Goal: Download file/media

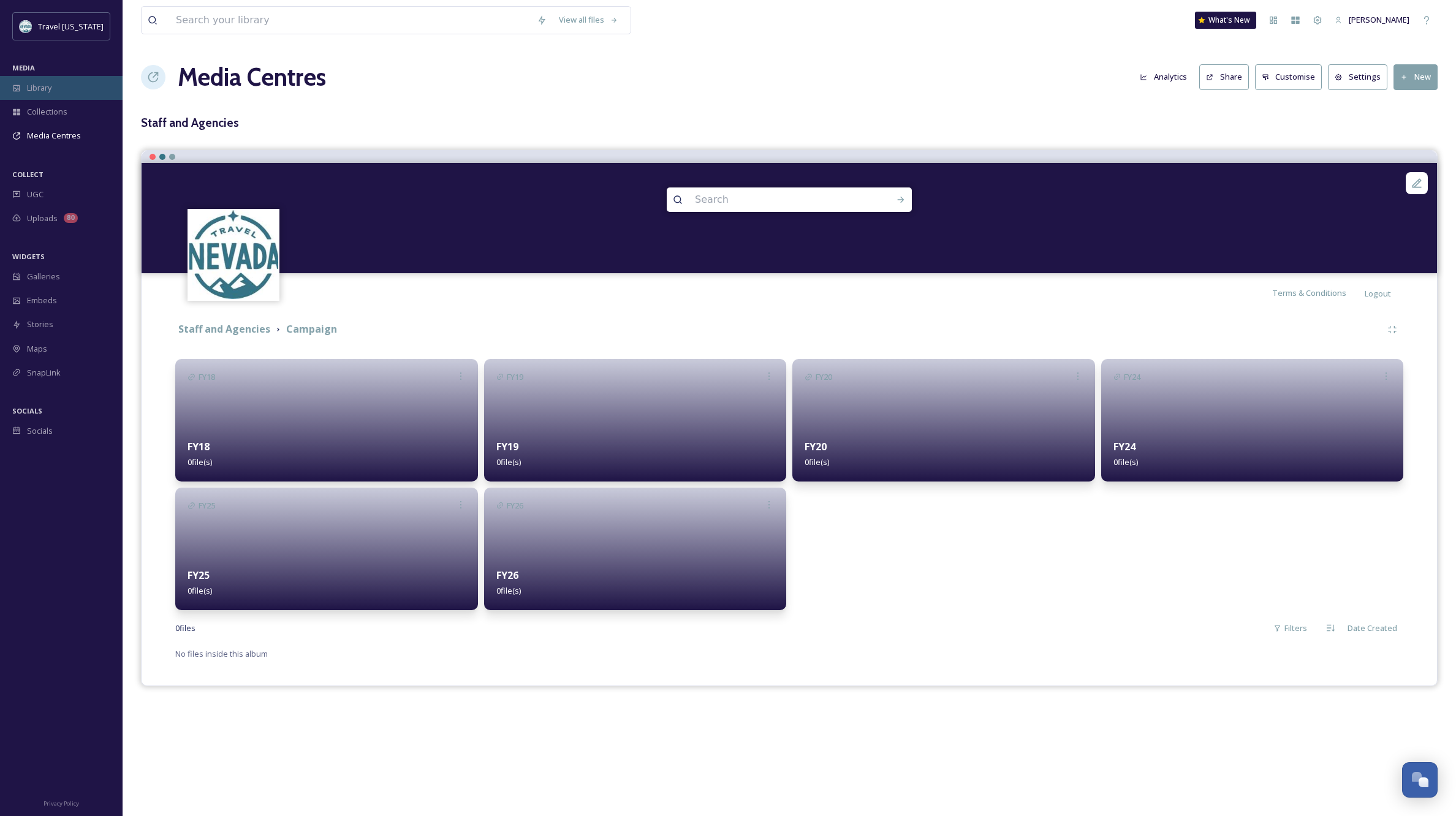
click at [39, 88] on span "Library" at bounding box center [39, 88] width 25 height 12
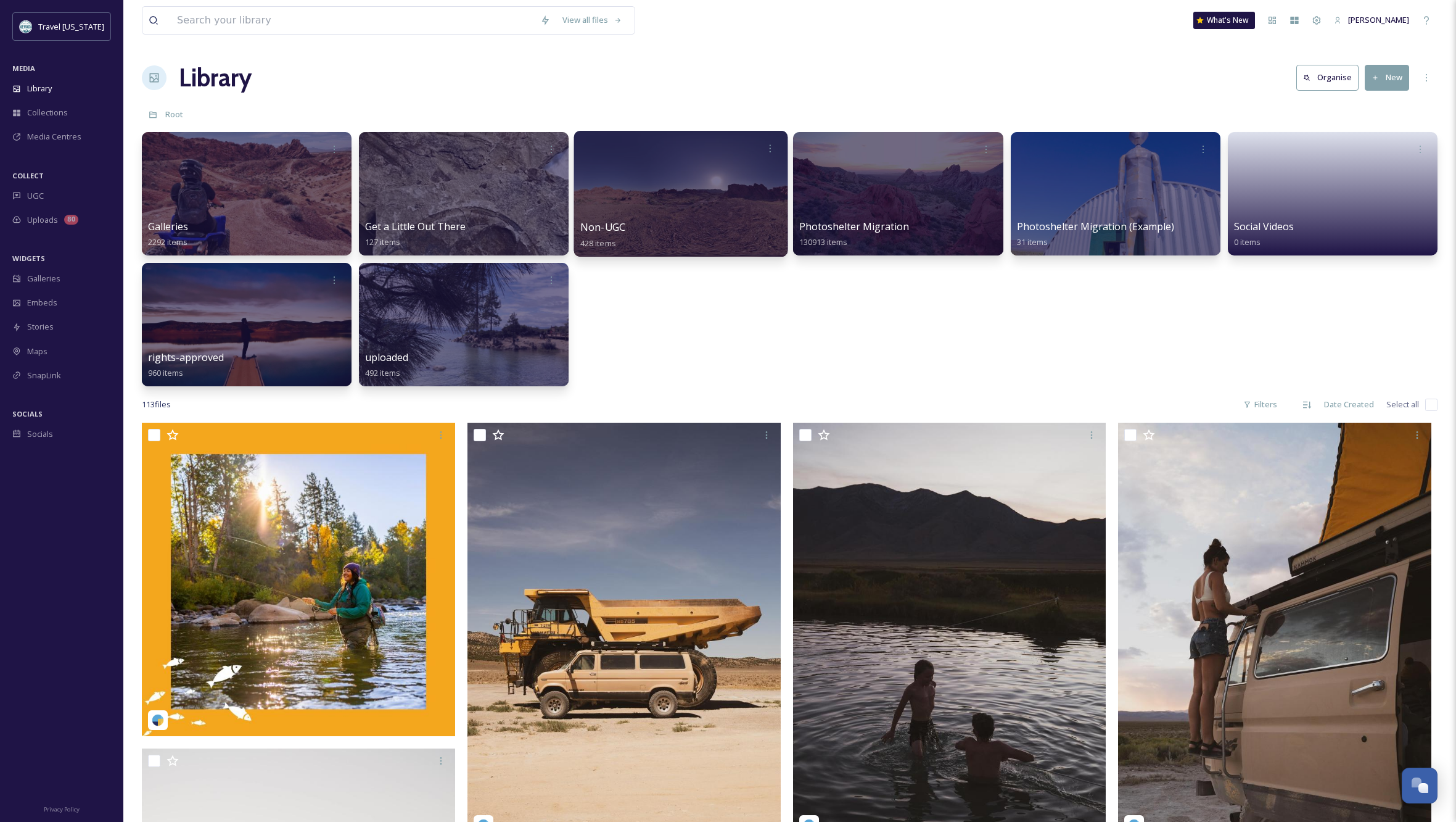
click at [673, 211] on div at bounding box center [681, 193] width 214 height 126
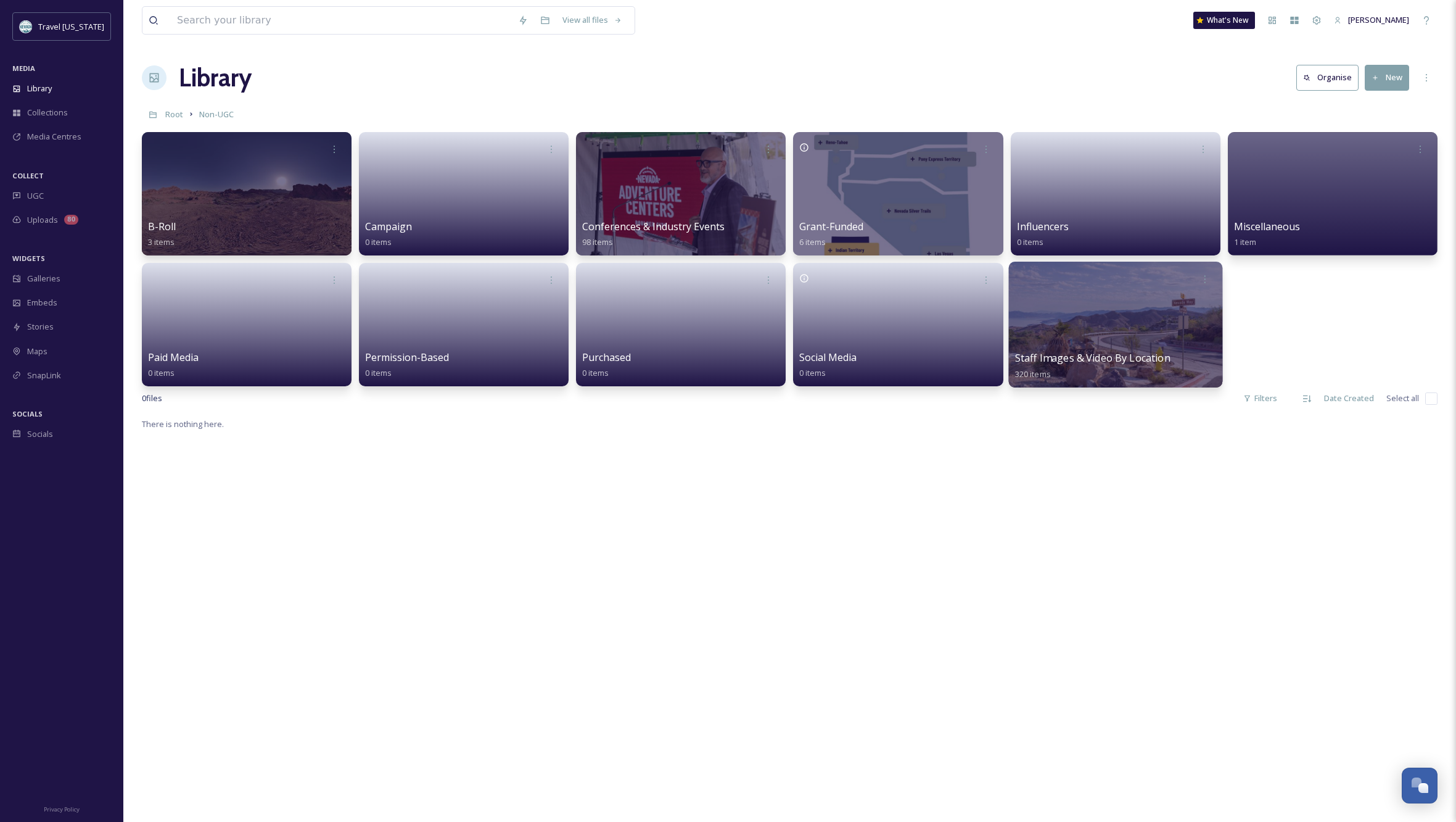
click at [1106, 310] on div at bounding box center [1116, 324] width 214 height 126
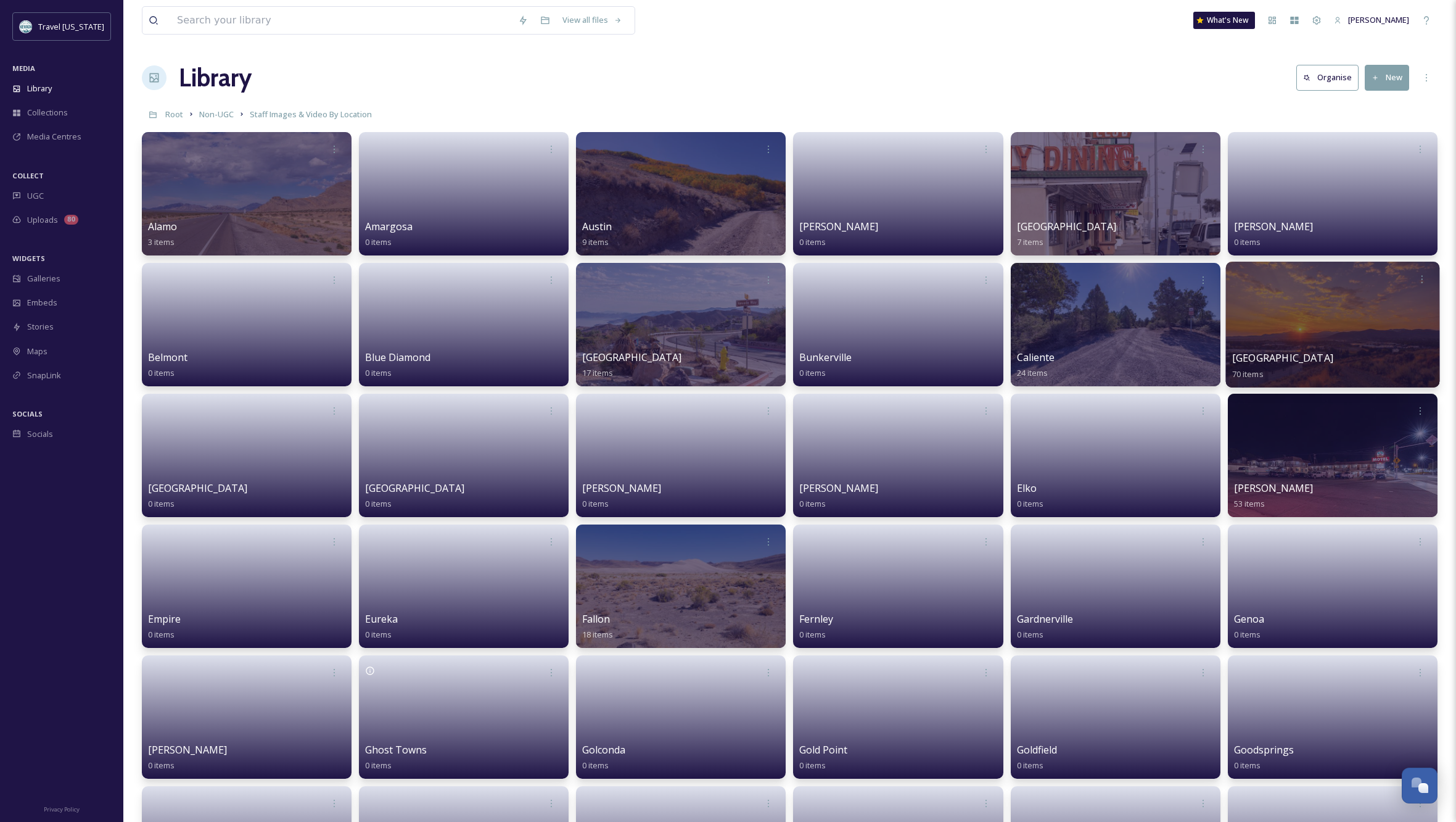
click at [1331, 321] on div at bounding box center [1333, 324] width 214 height 126
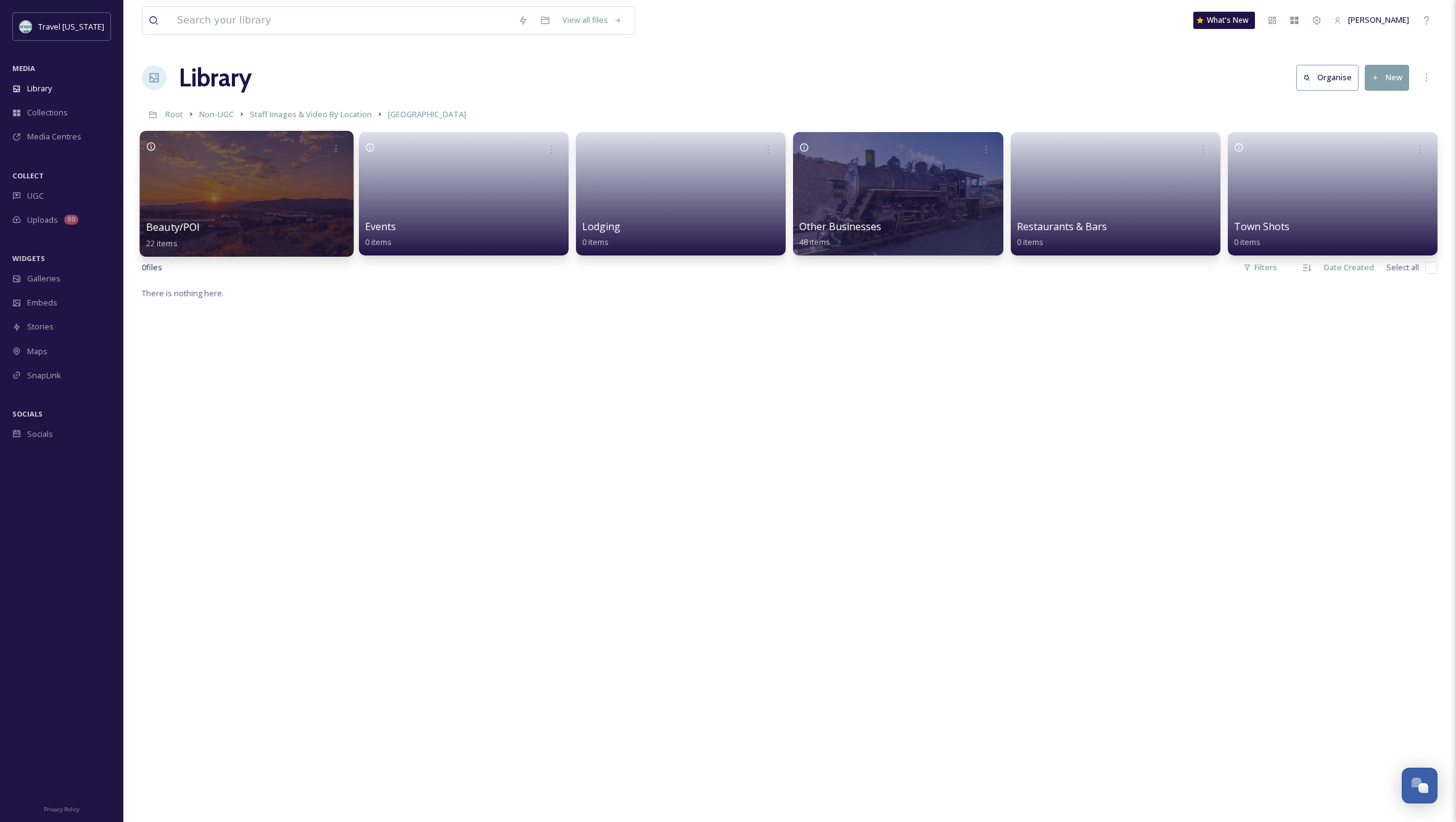
click at [296, 200] on div at bounding box center [247, 193] width 214 height 126
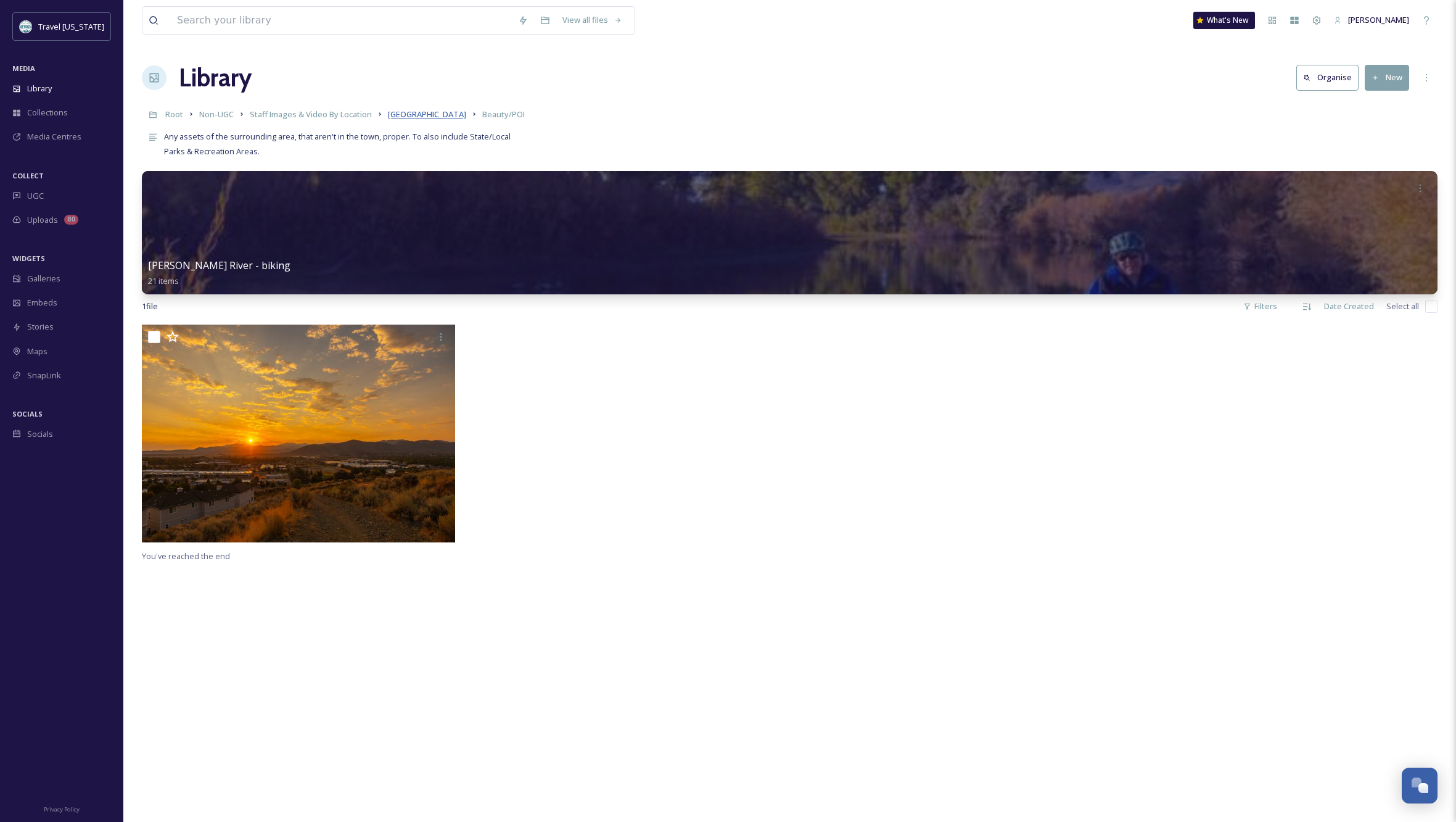
click at [411, 115] on span "[GEOGRAPHIC_DATA]" at bounding box center [427, 114] width 78 height 11
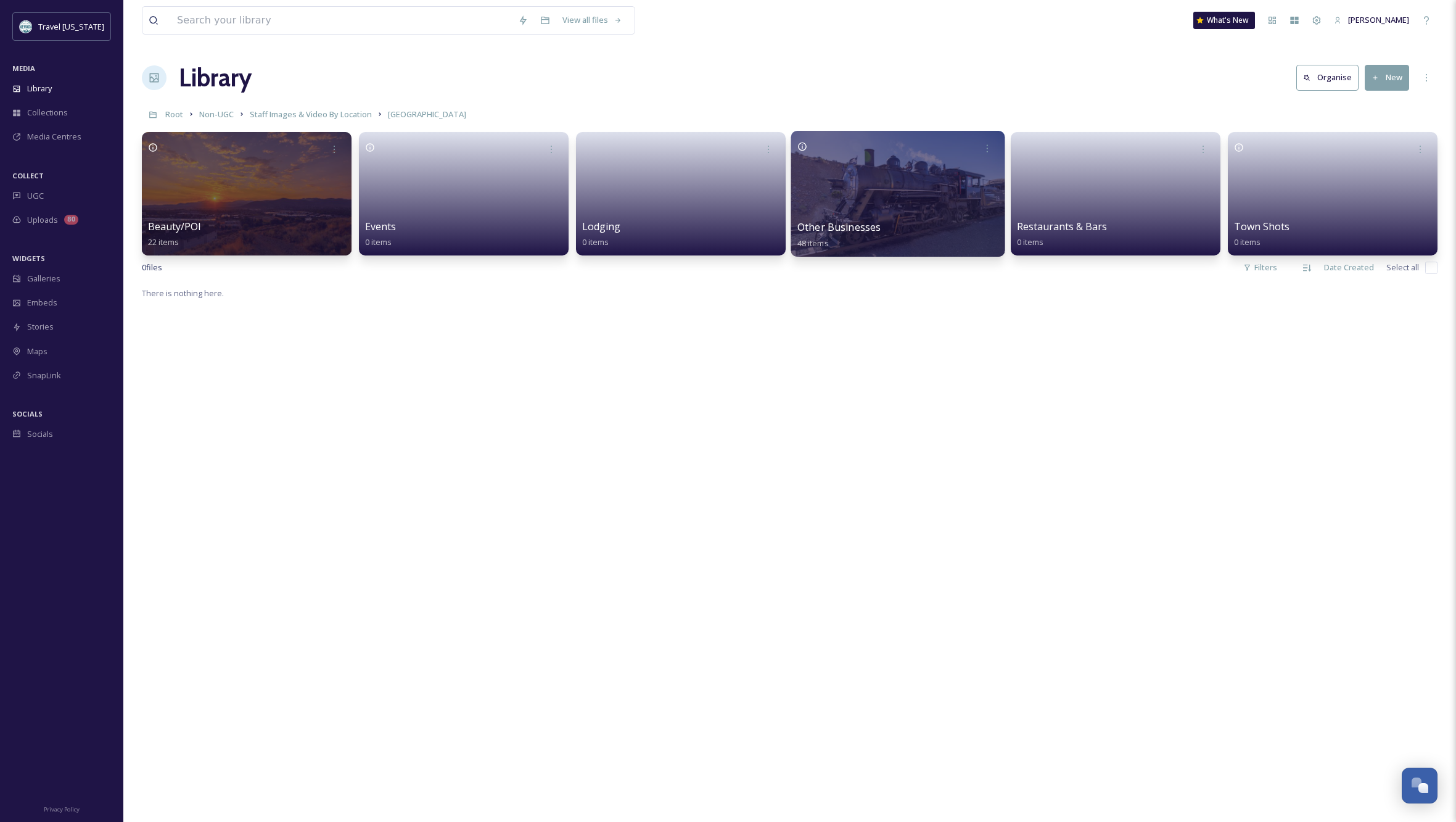
click at [953, 194] on div at bounding box center [898, 193] width 214 height 126
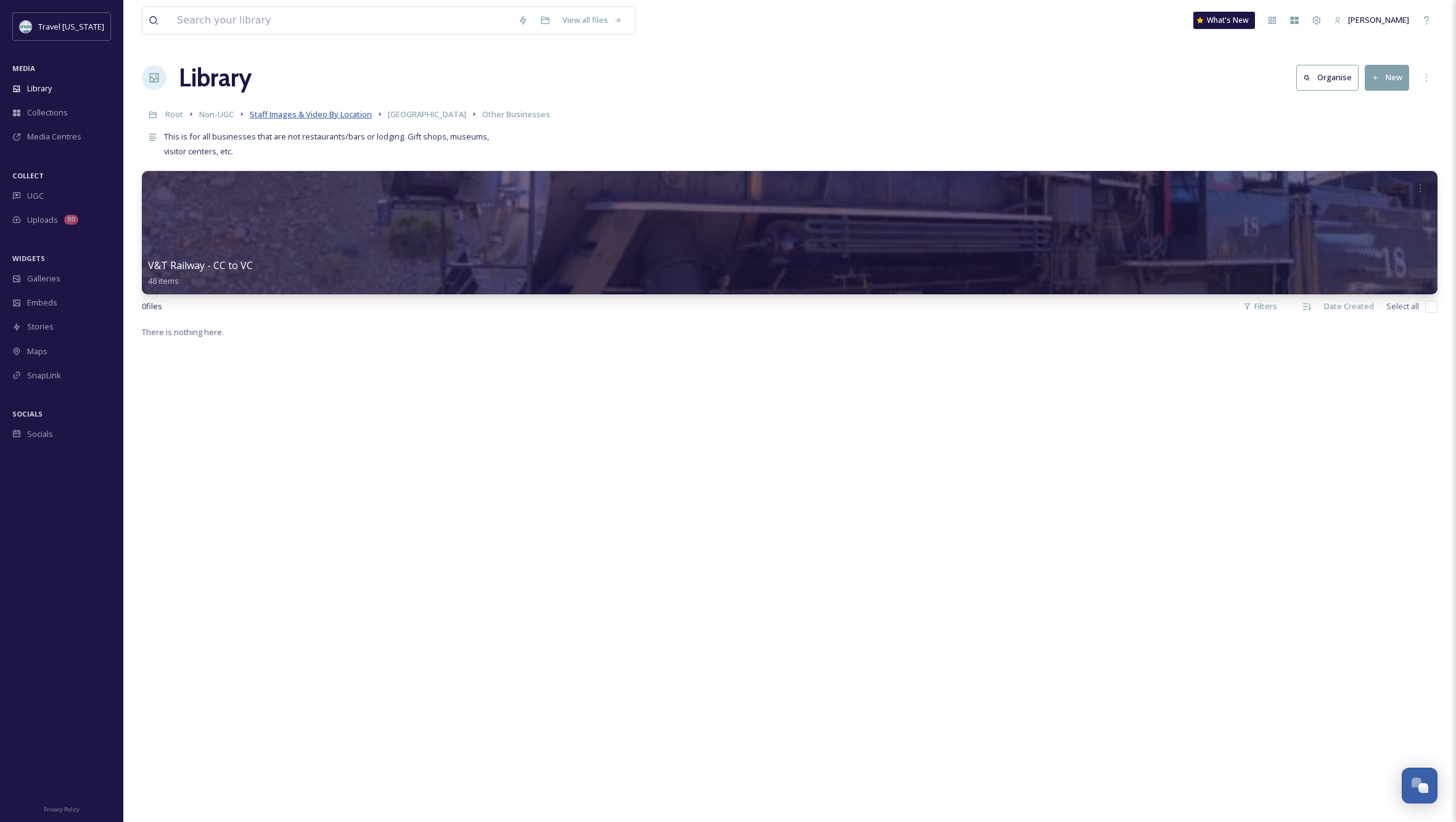
click at [324, 114] on span "Staff Images & Video By Location" at bounding box center [311, 114] width 122 height 11
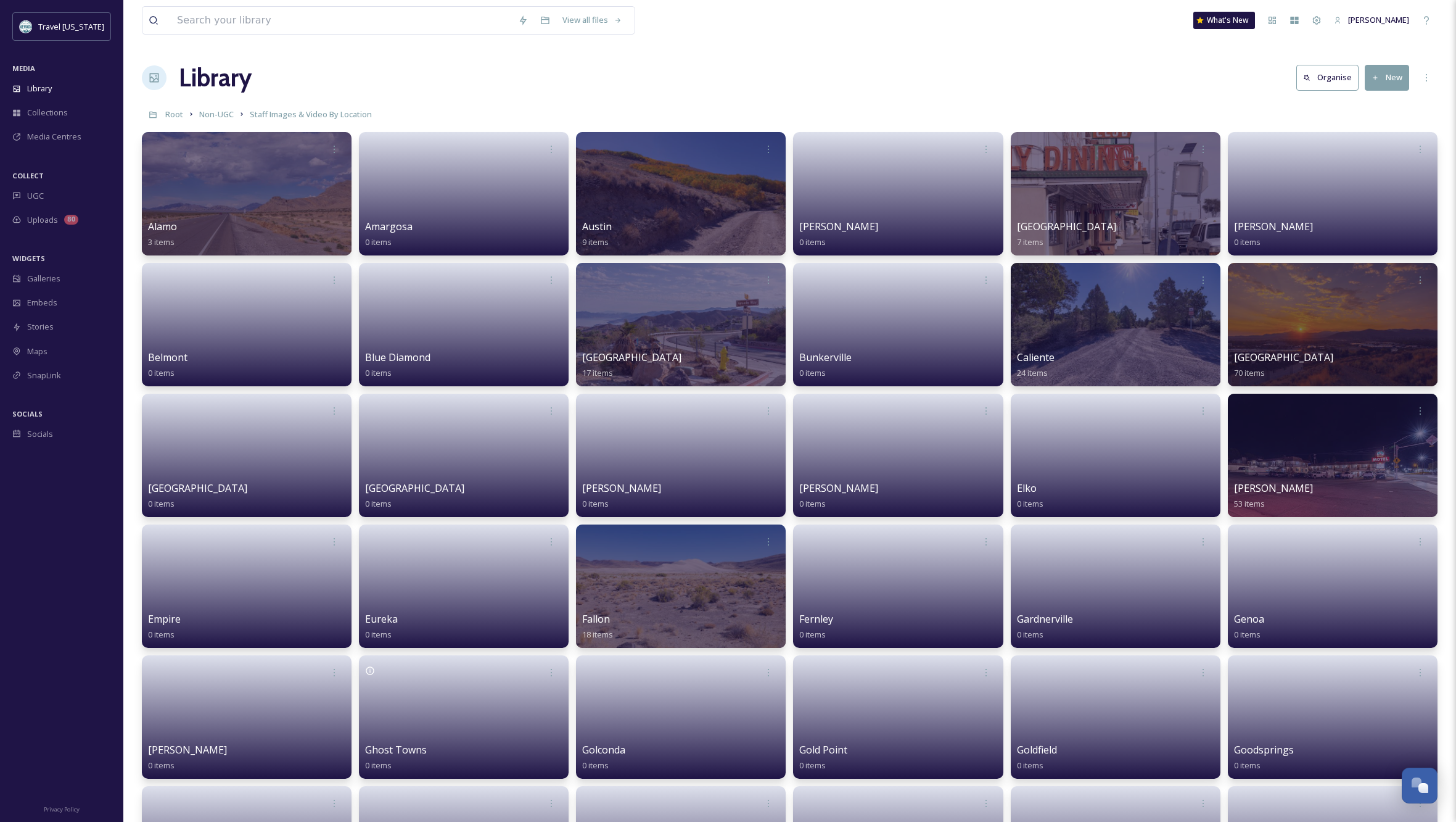
scroll to position [1, 0]
click at [278, 170] on div at bounding box center [247, 193] width 214 height 126
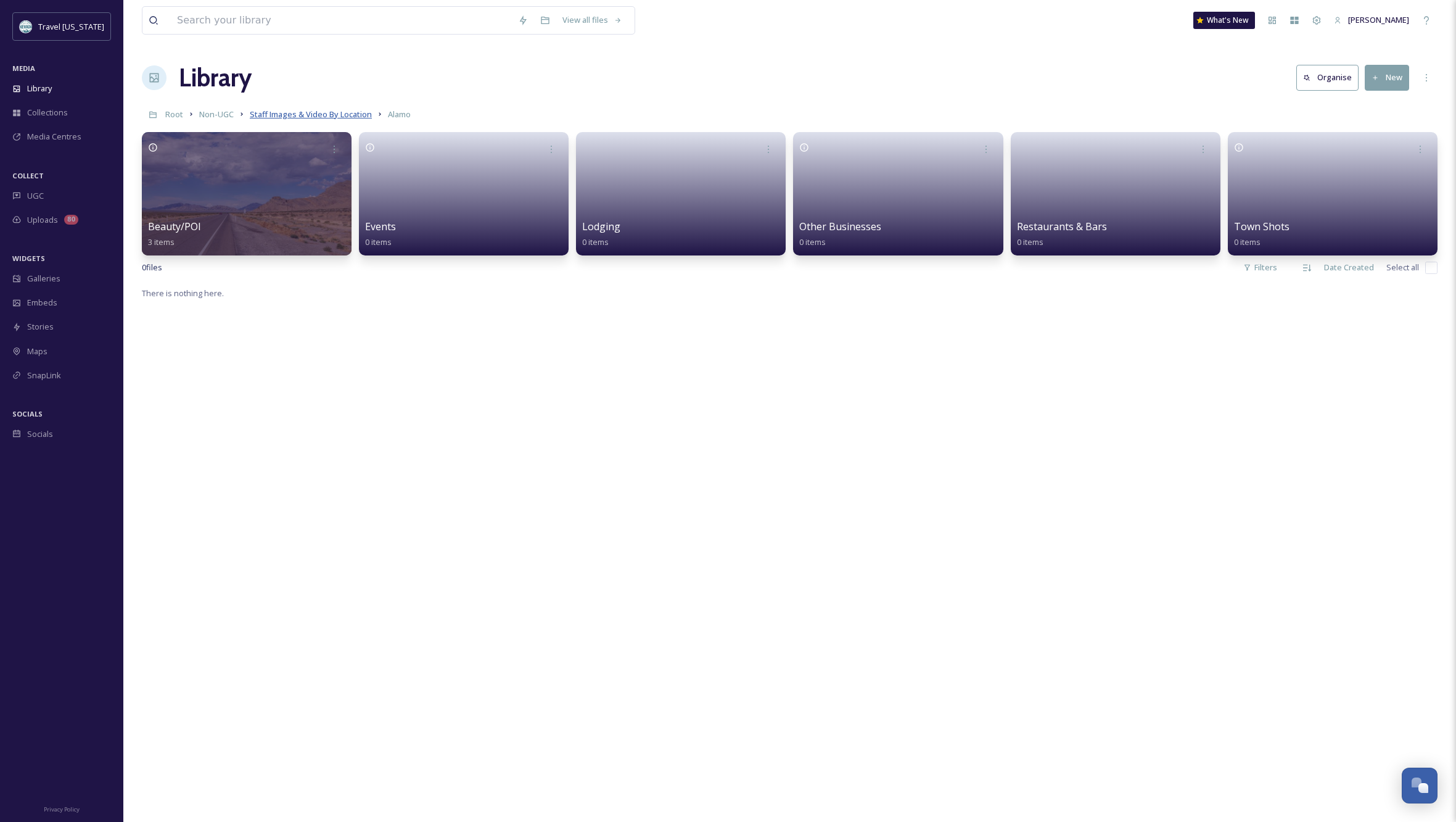
click at [349, 114] on span "Staff Images & Video By Location" at bounding box center [311, 114] width 122 height 11
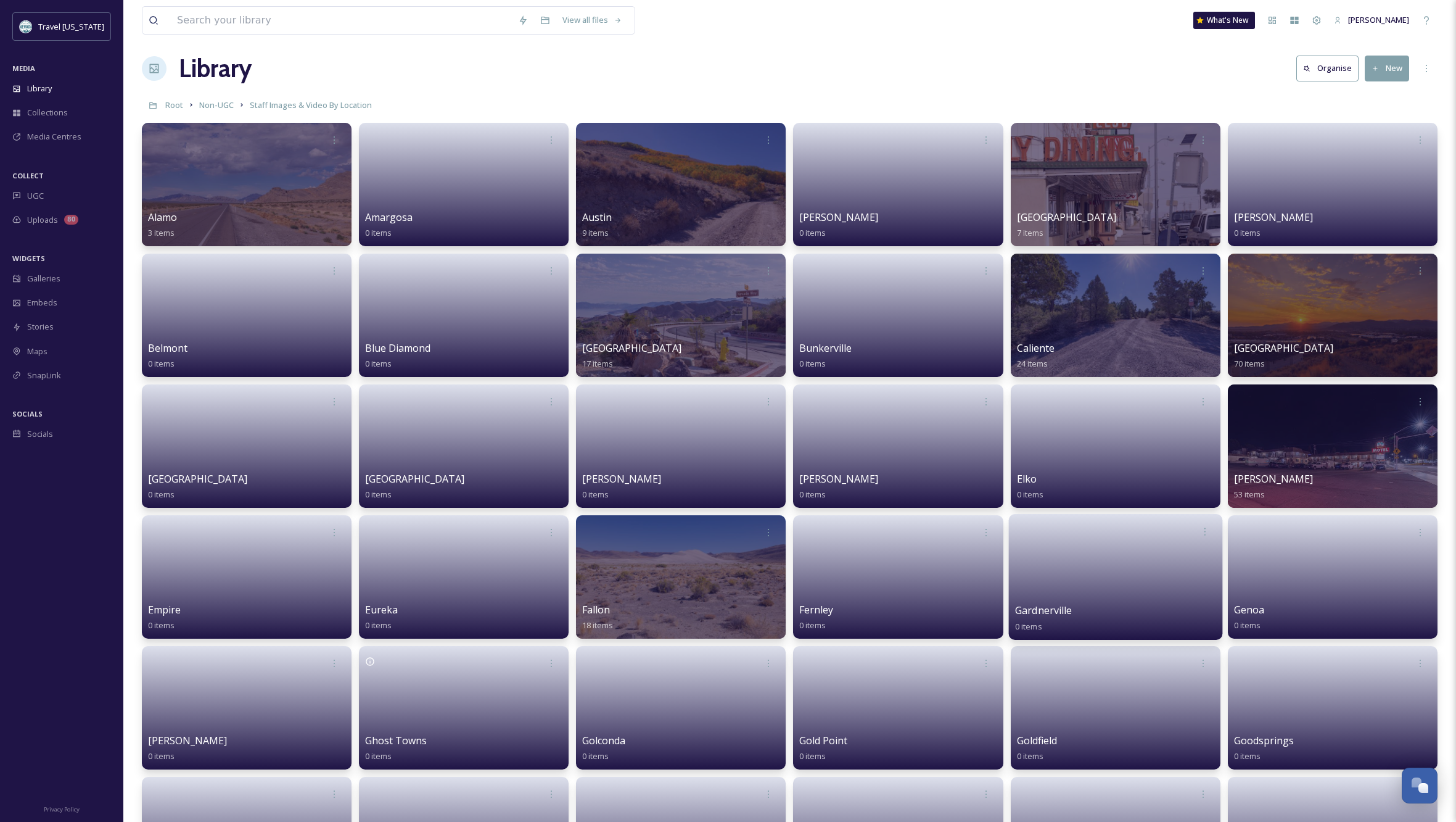
scroll to position [11, 0]
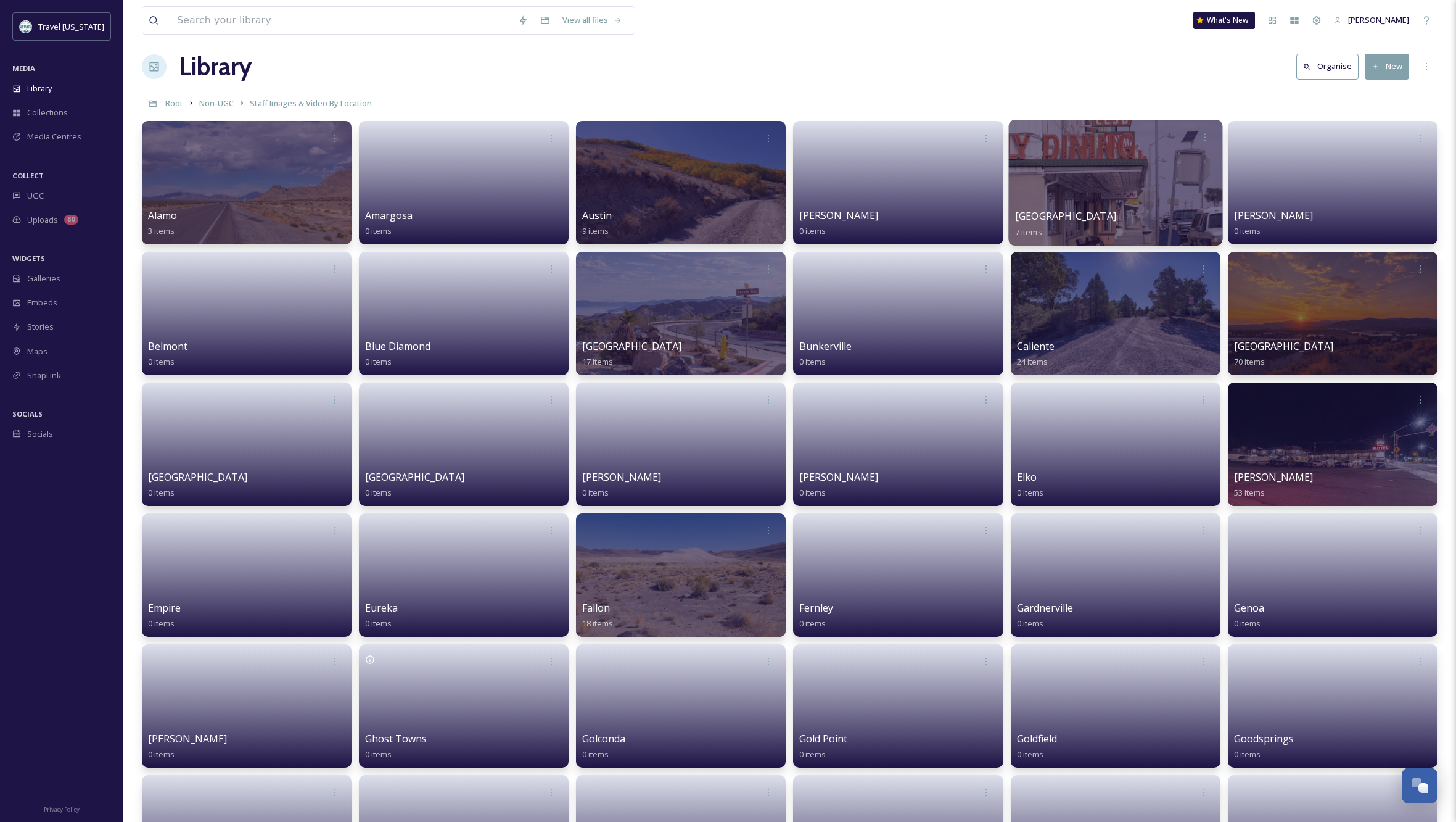
click at [1140, 184] on div at bounding box center [1116, 183] width 214 height 126
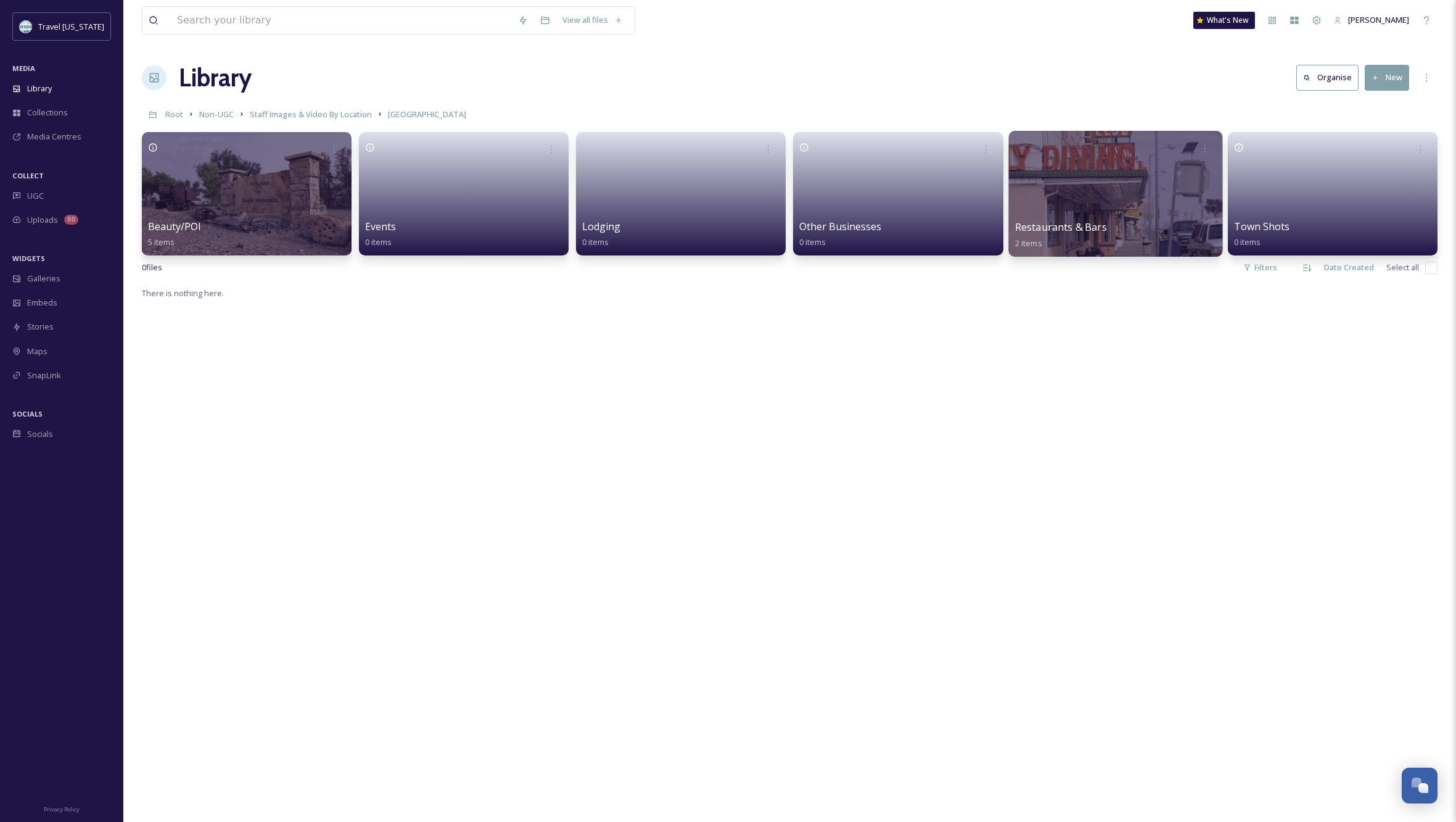
click at [1136, 195] on div at bounding box center [1116, 193] width 214 height 126
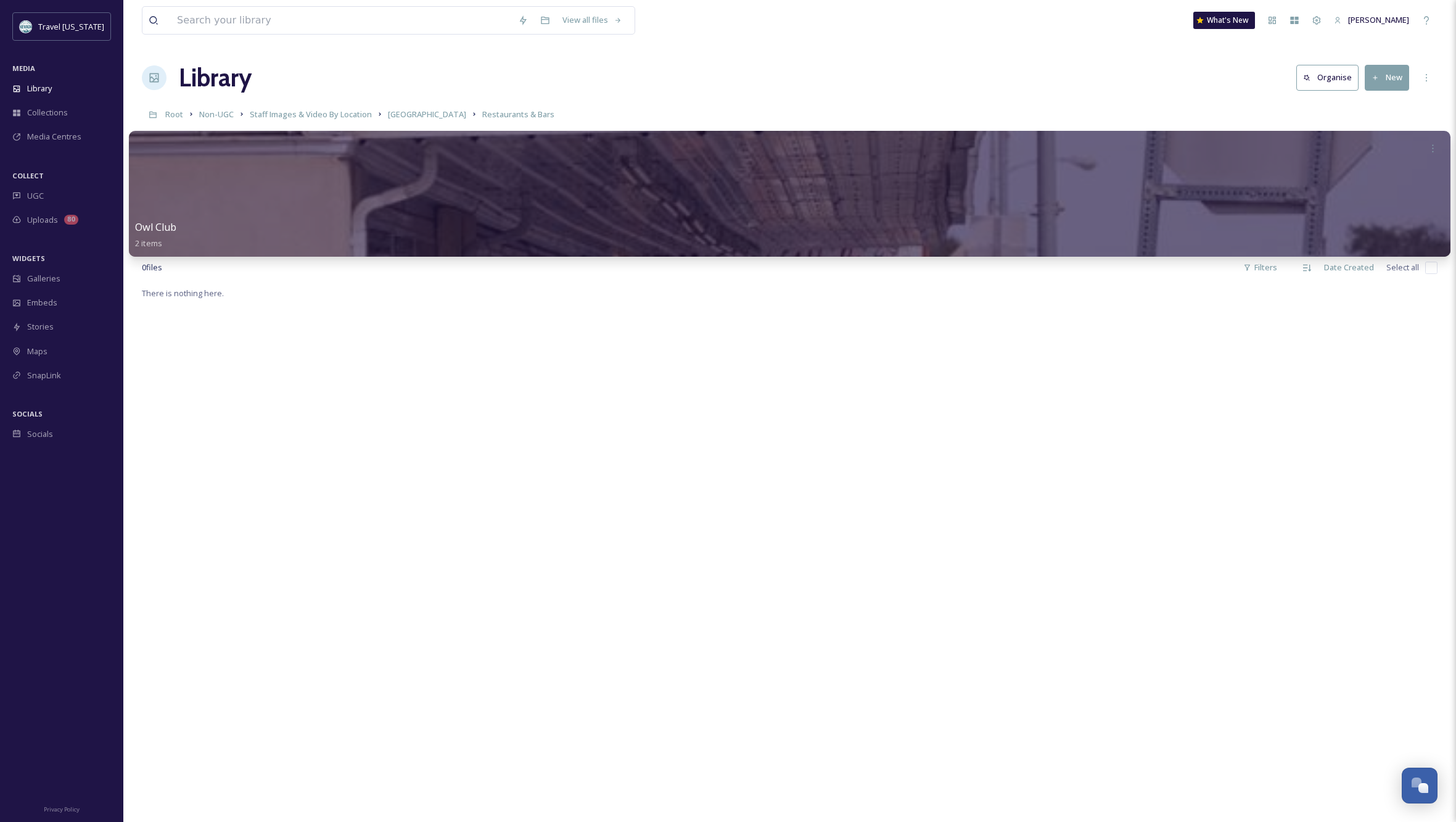
click at [675, 188] on div at bounding box center [790, 193] width 1322 height 126
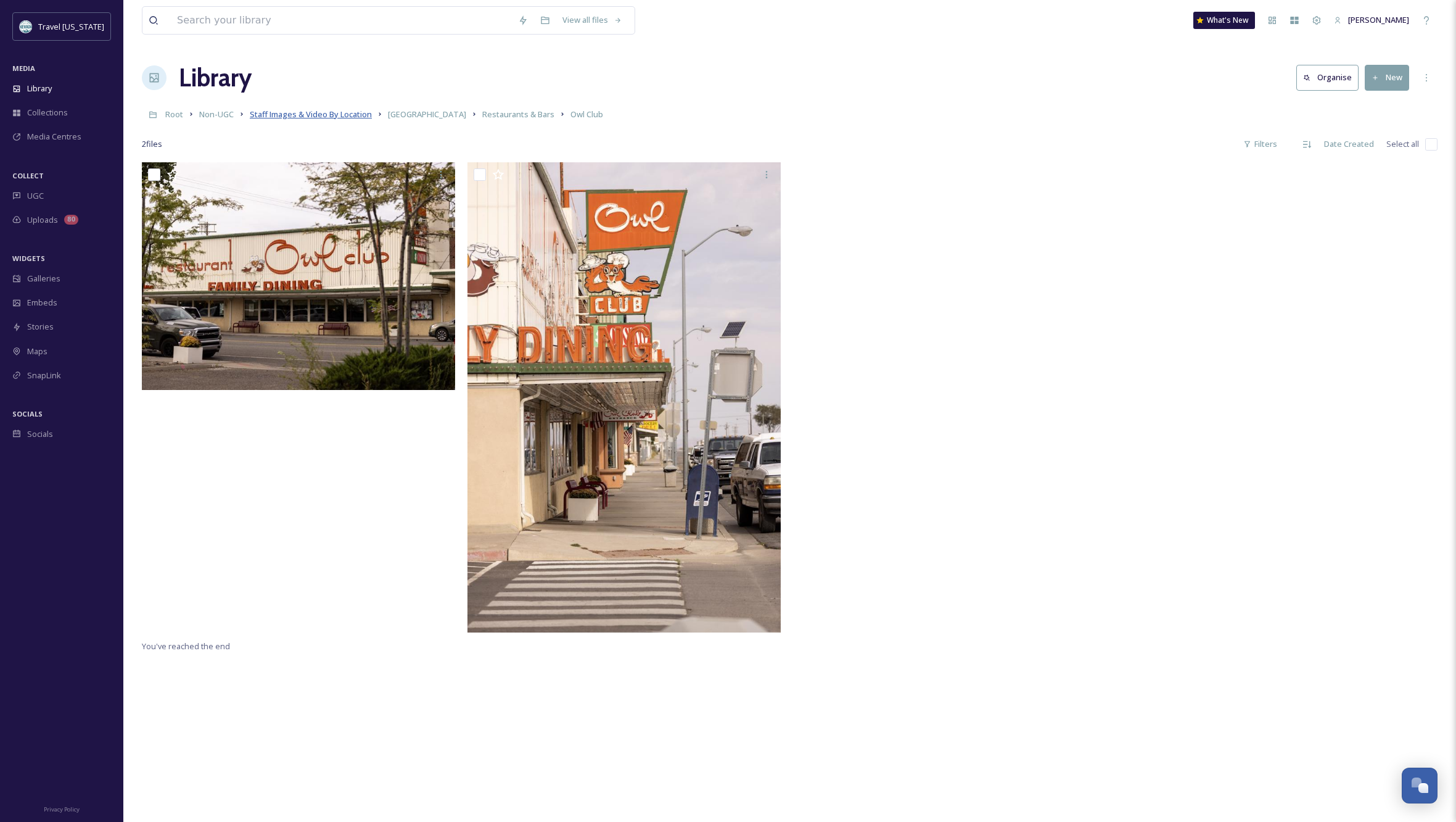
click at [355, 114] on span "Staff Images & Video By Location" at bounding box center [311, 114] width 122 height 11
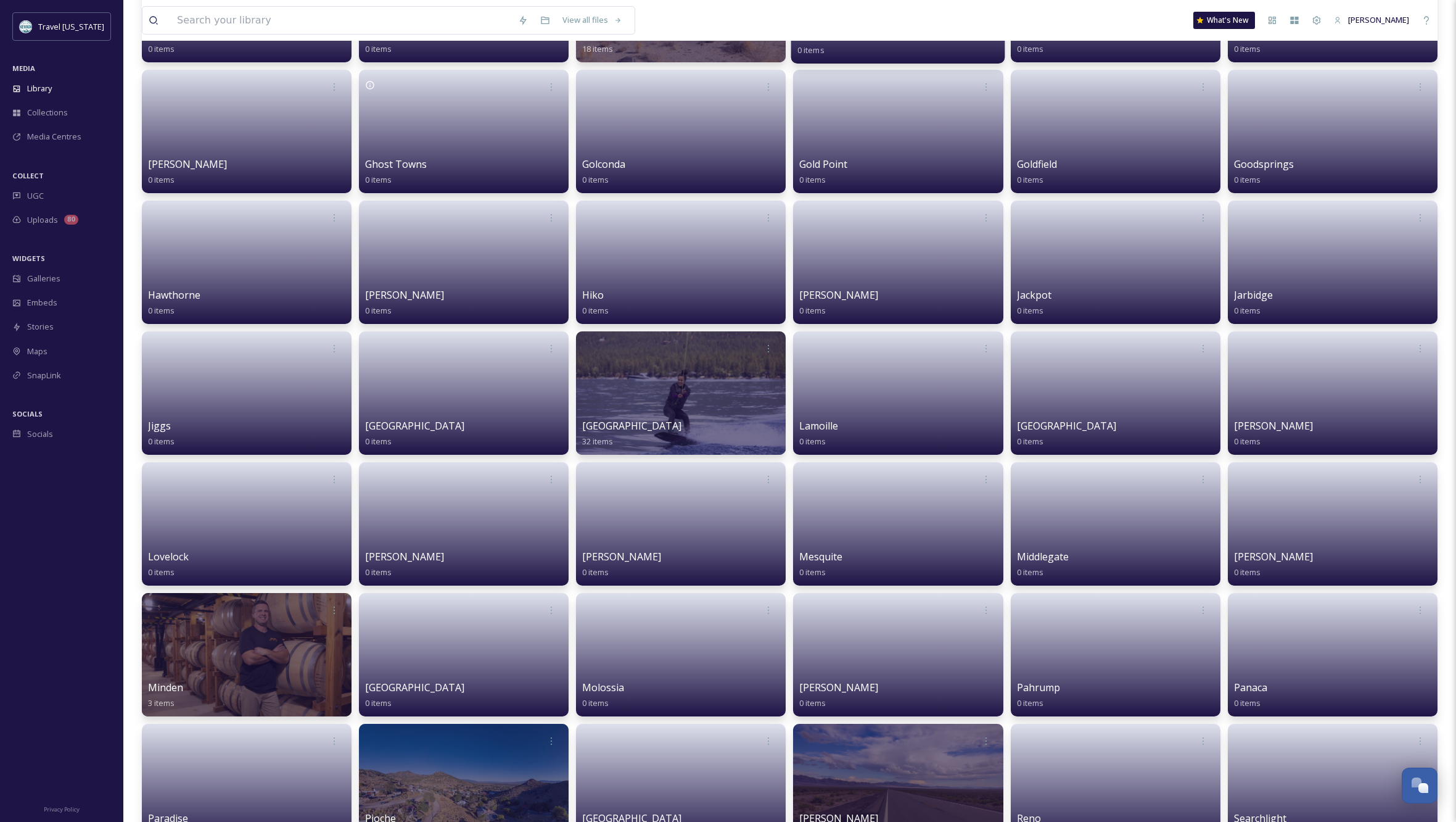
scroll to position [588, 0]
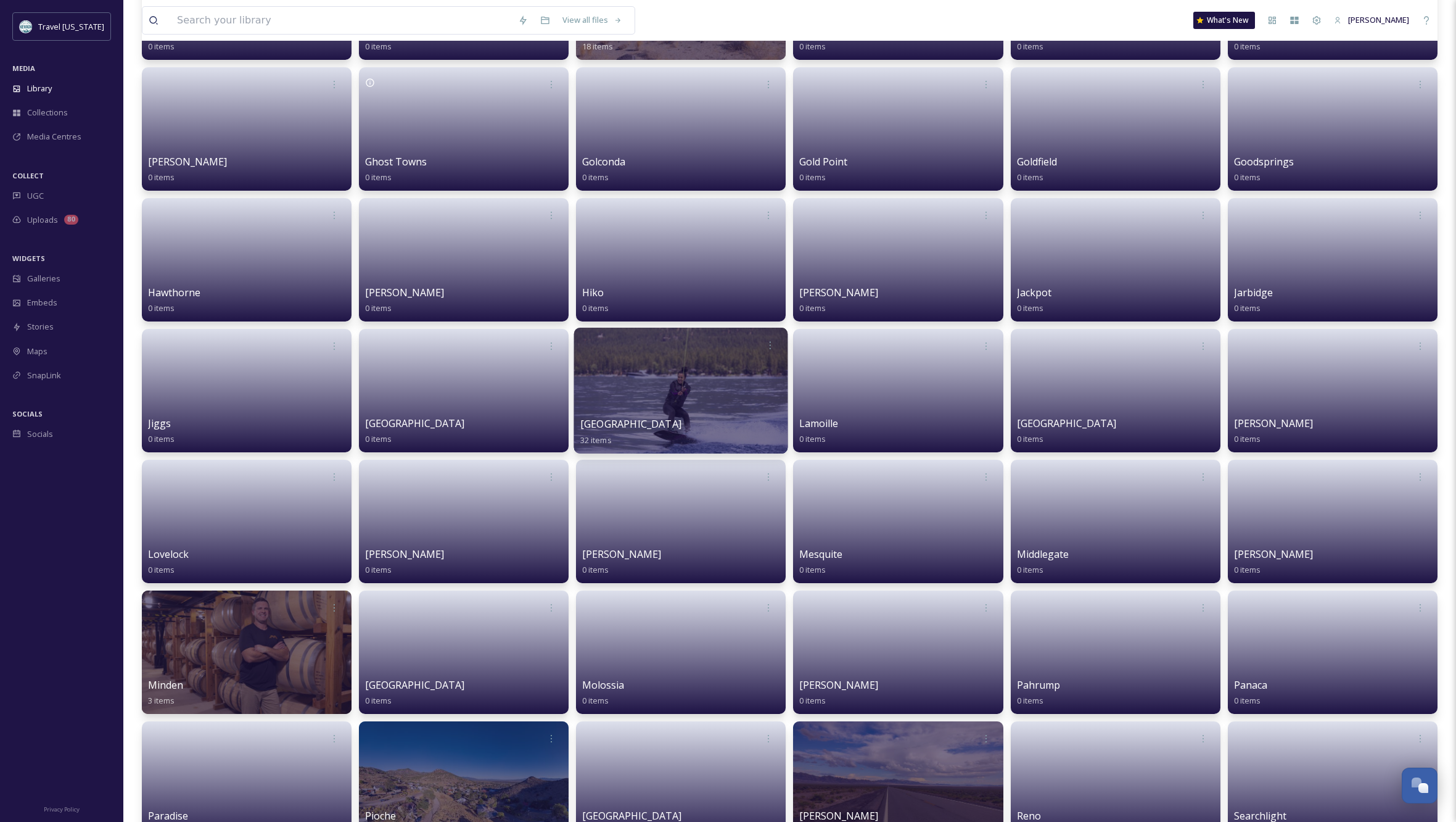
click at [722, 403] on div at bounding box center [681, 390] width 214 height 126
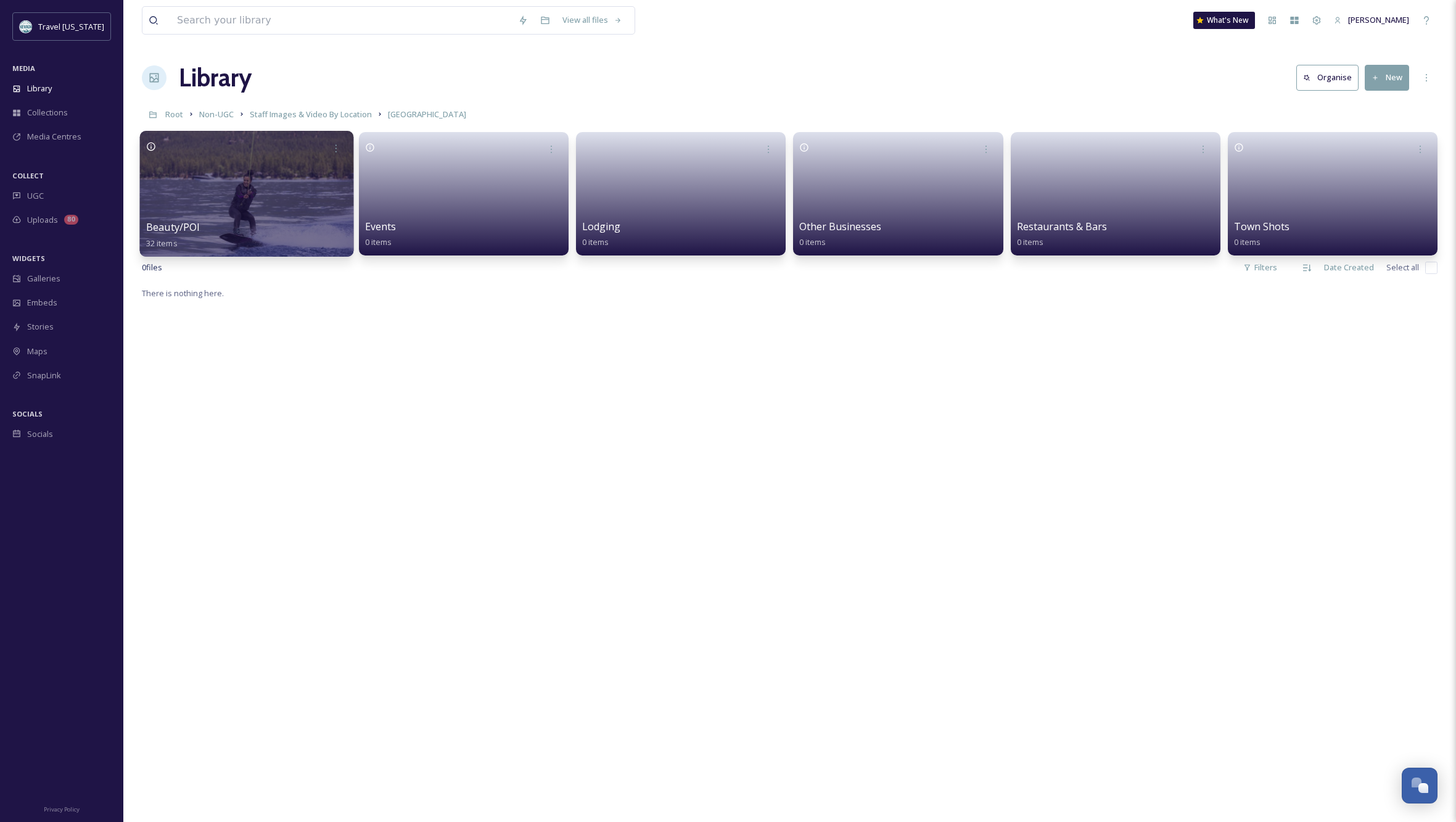
click at [260, 194] on div at bounding box center [247, 193] width 214 height 126
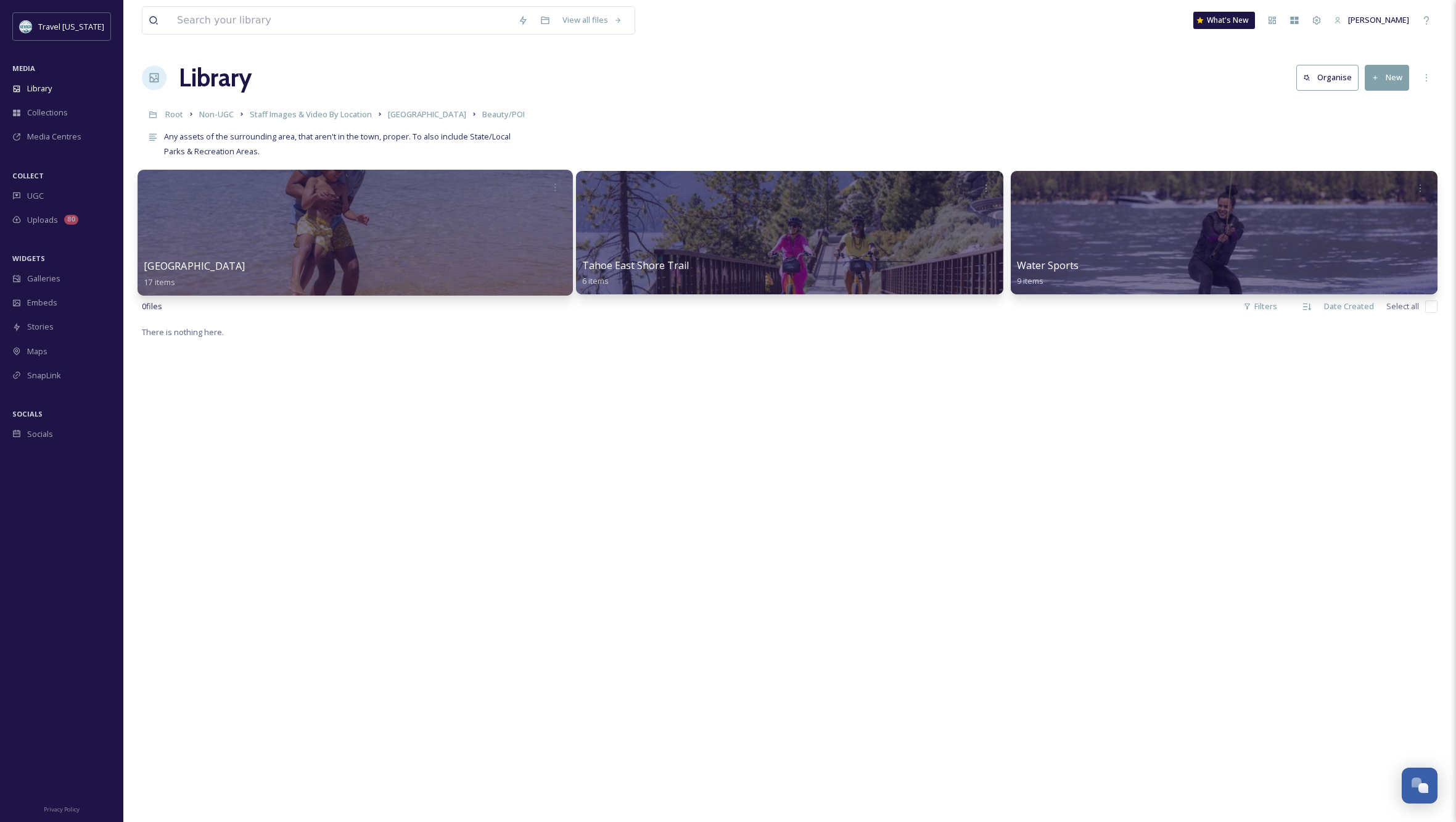
click at [435, 250] on div at bounding box center [355, 233] width 435 height 126
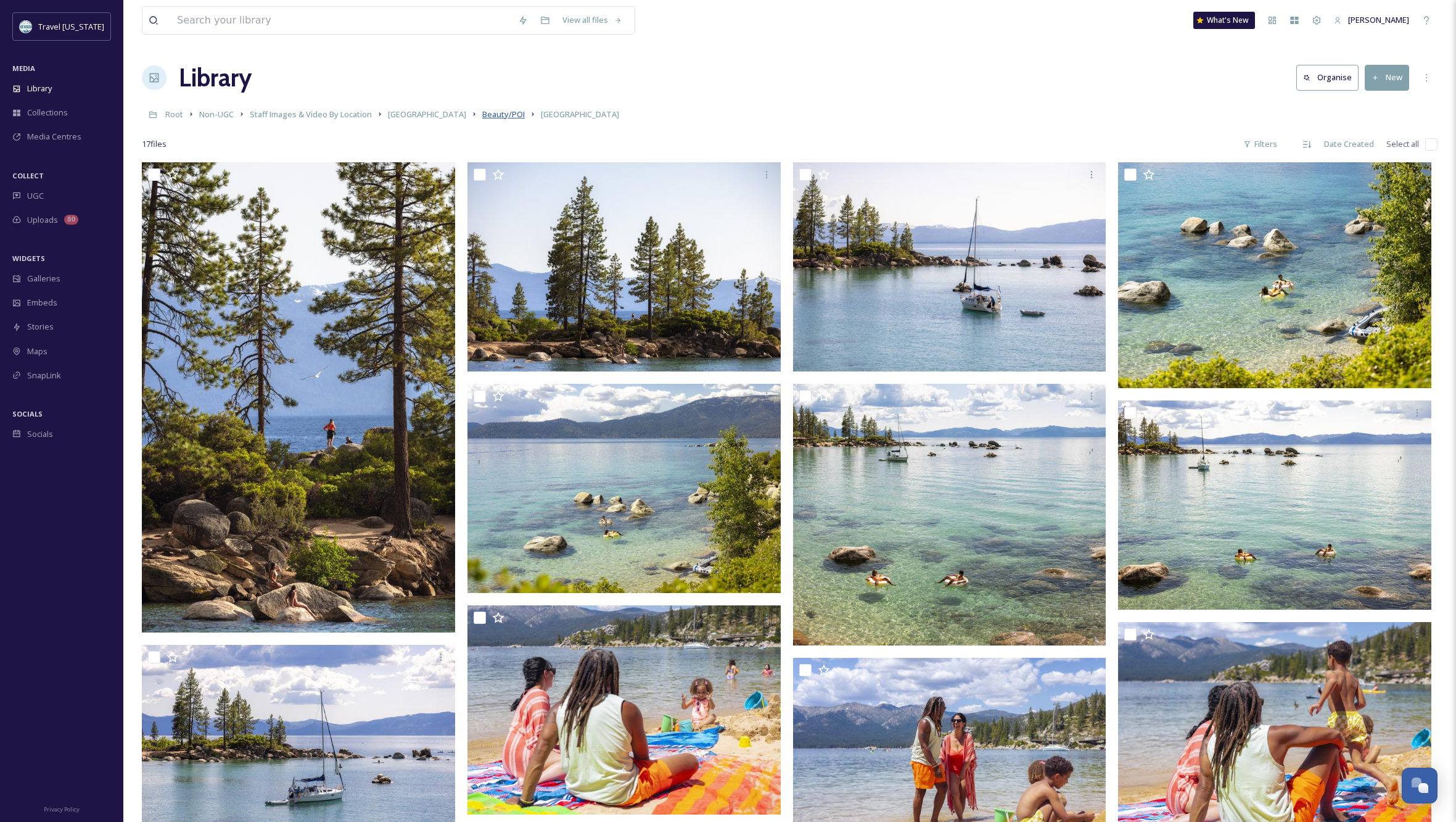
click at [482, 116] on span "Beauty/POI" at bounding box center [503, 114] width 43 height 11
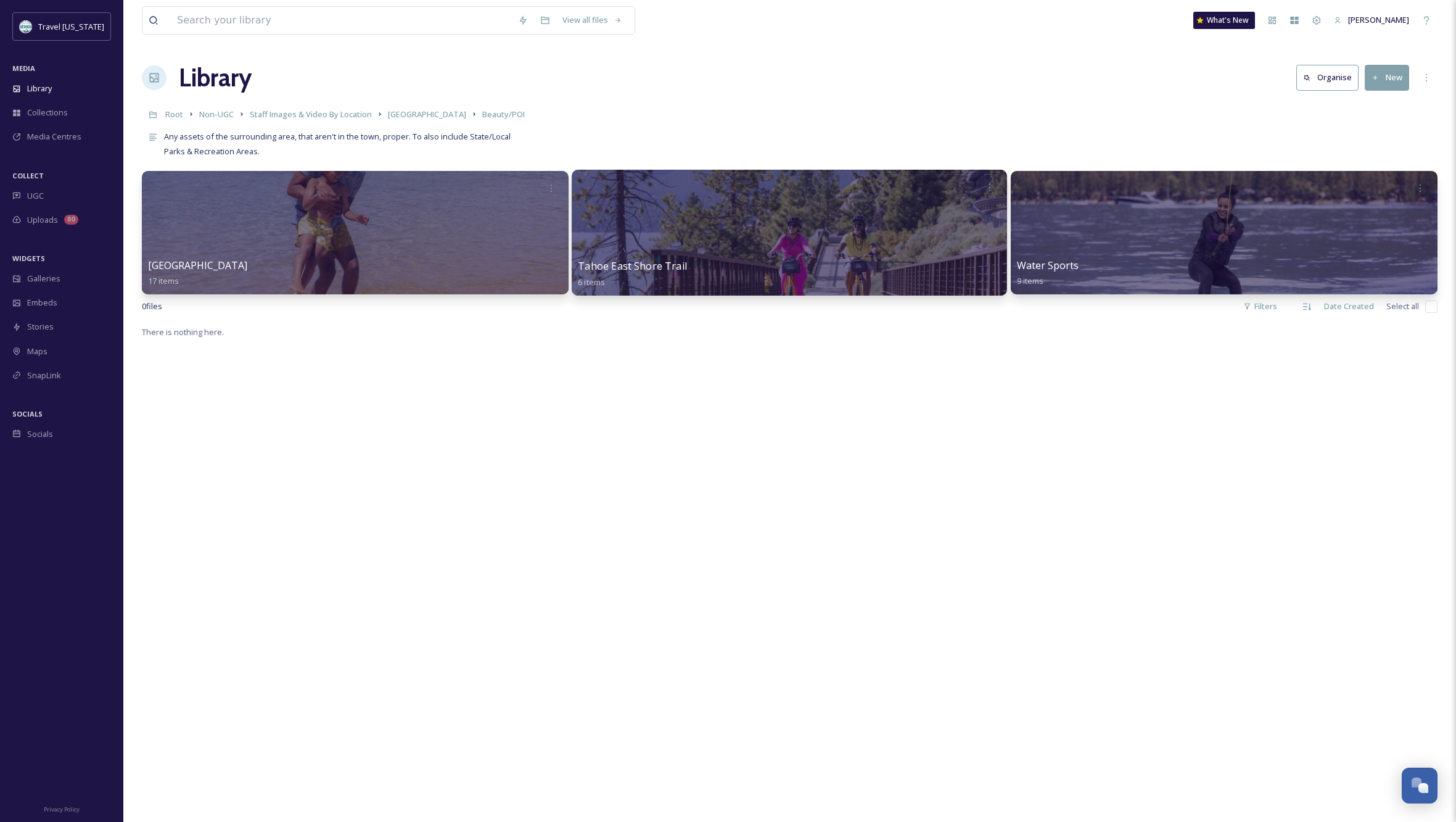
click at [848, 242] on div at bounding box center [789, 233] width 435 height 126
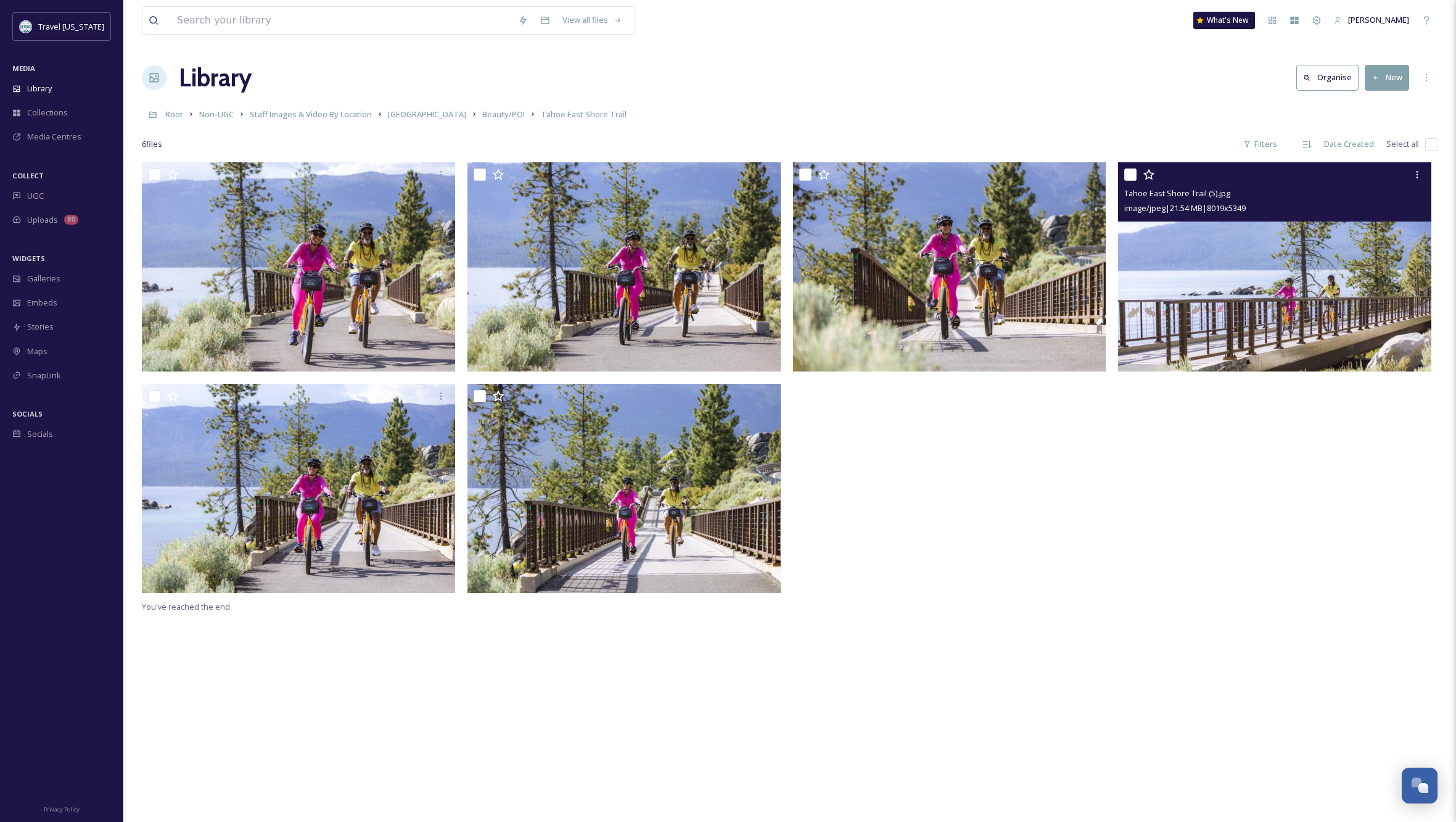
click at [1307, 314] on img at bounding box center [1274, 267] width 313 height 209
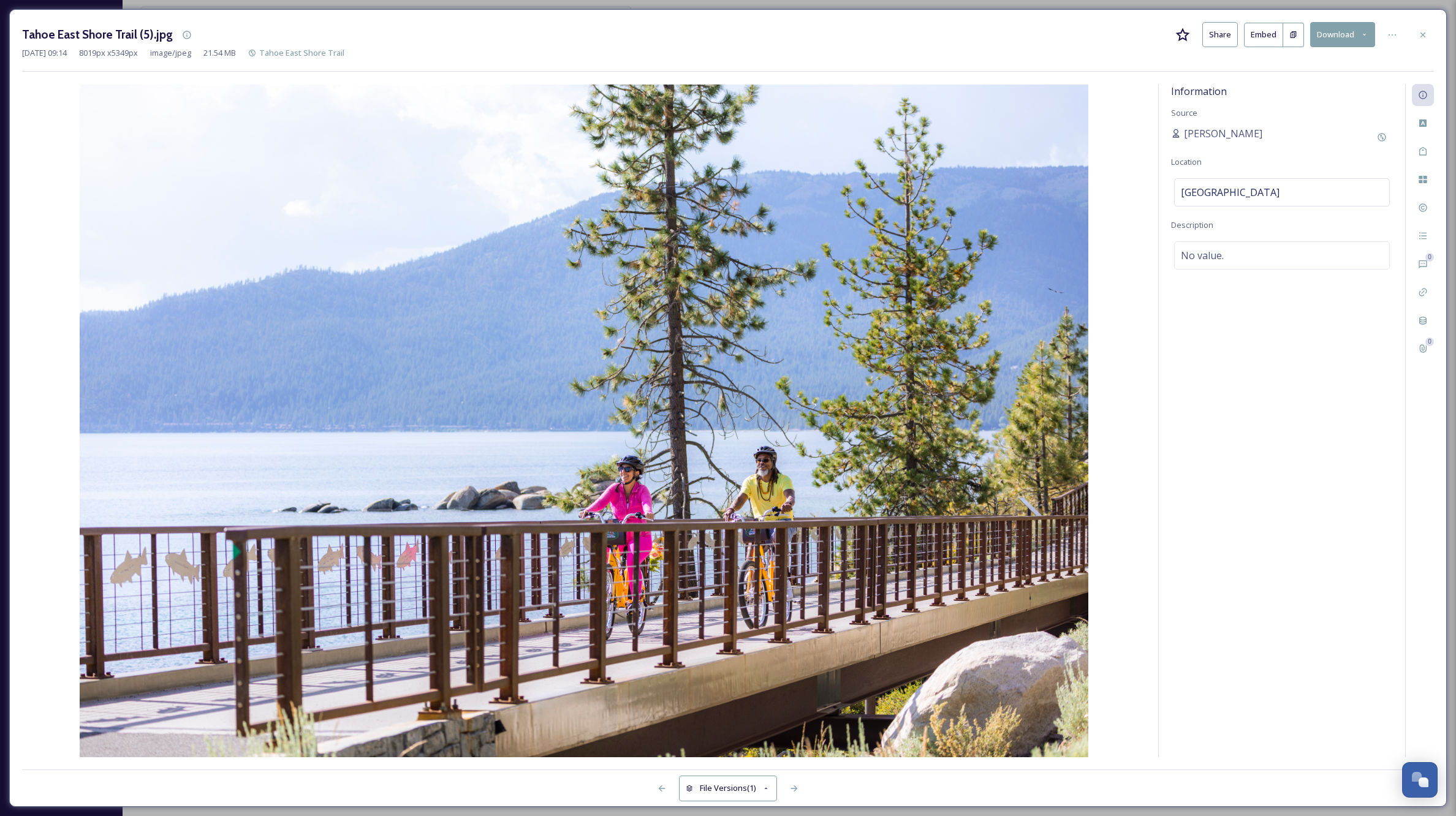
click at [1335, 38] on button "Download" at bounding box center [1342, 34] width 65 height 25
click at [1294, 82] on span "Download Large (2000 x 1334)" at bounding box center [1306, 86] width 108 height 12
click at [1421, 33] on icon at bounding box center [1422, 34] width 5 height 5
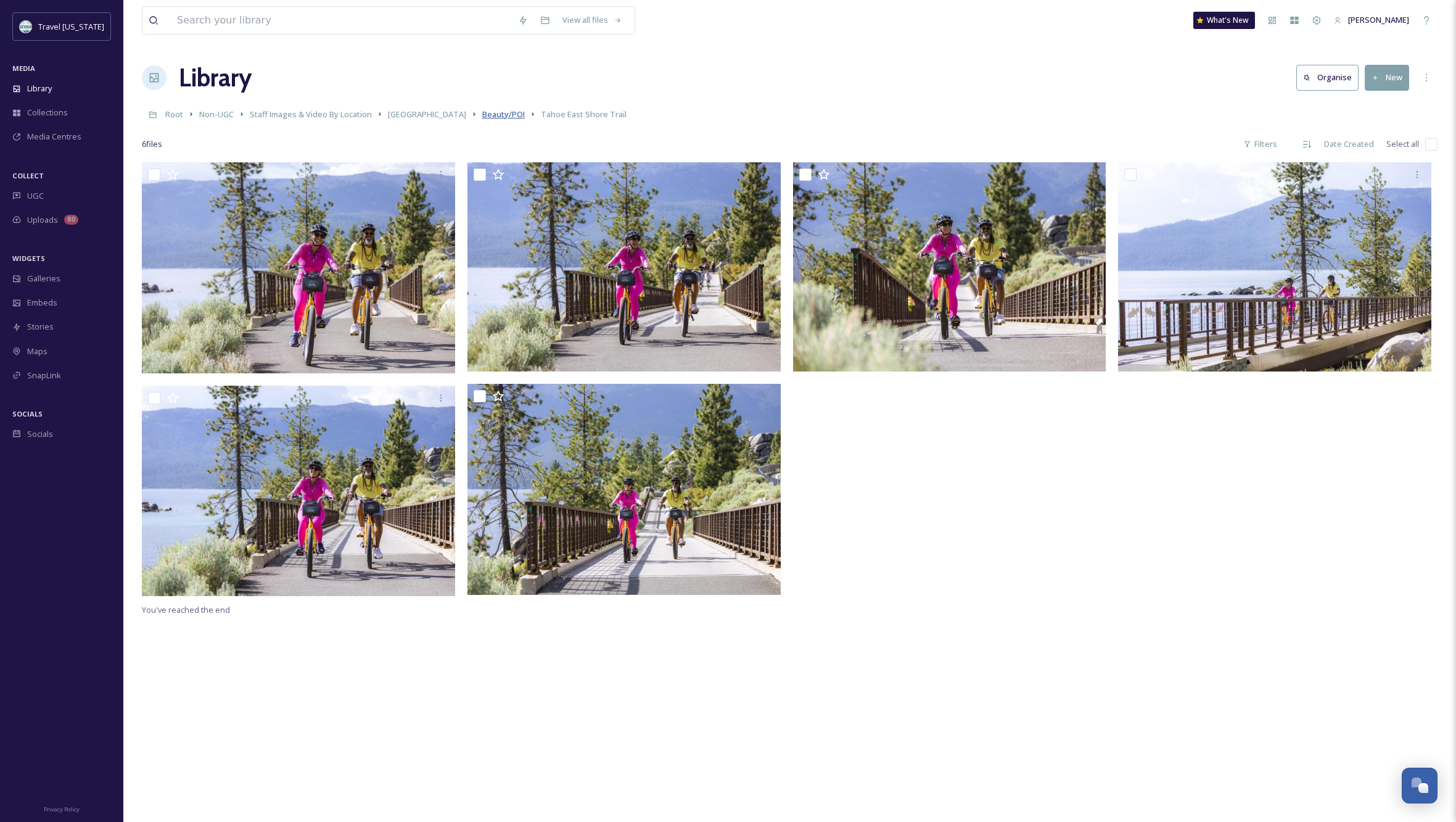
click at [482, 114] on span "Beauty/POI" at bounding box center [503, 114] width 43 height 11
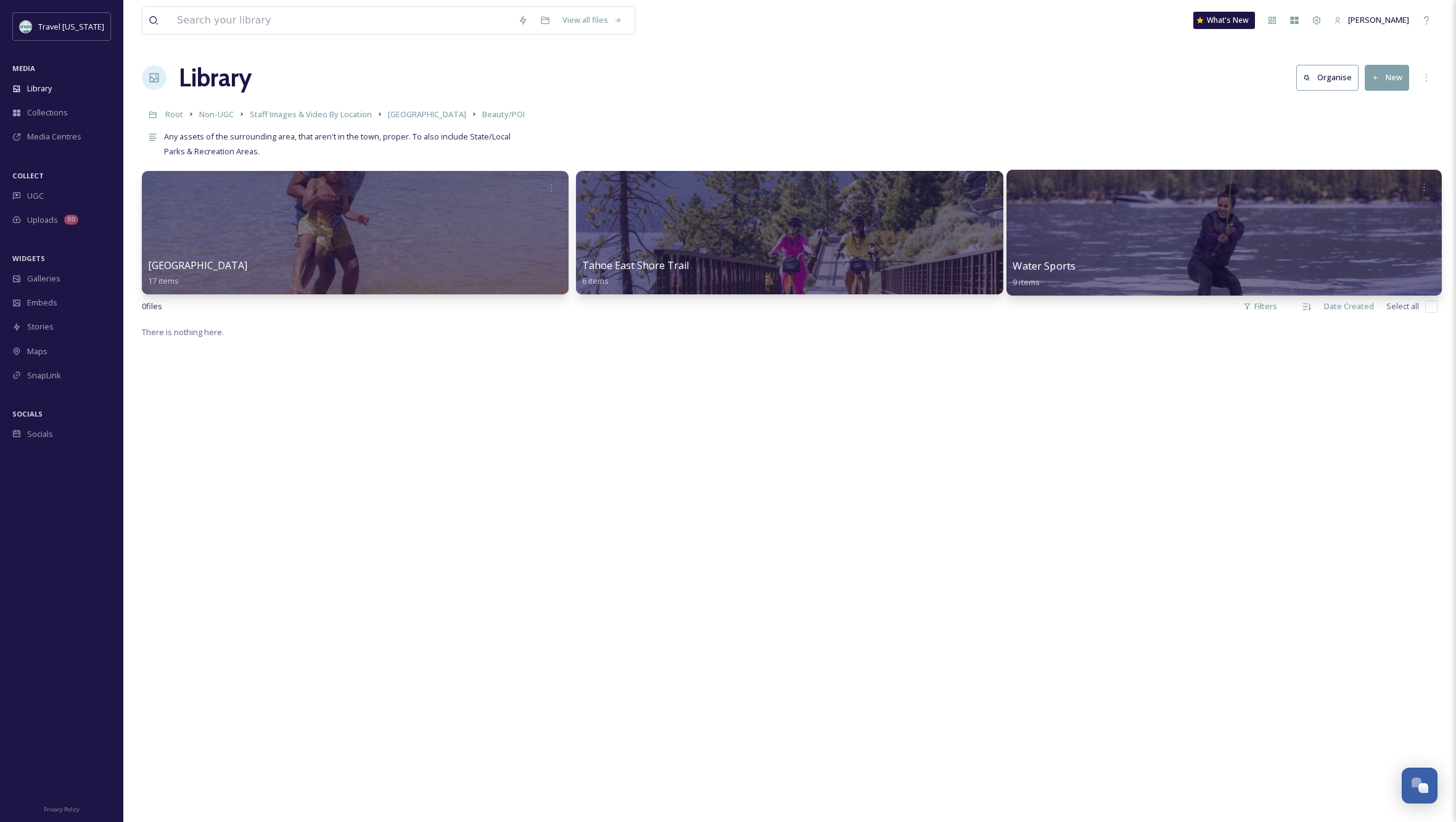
click at [1235, 236] on div at bounding box center [1224, 233] width 435 height 126
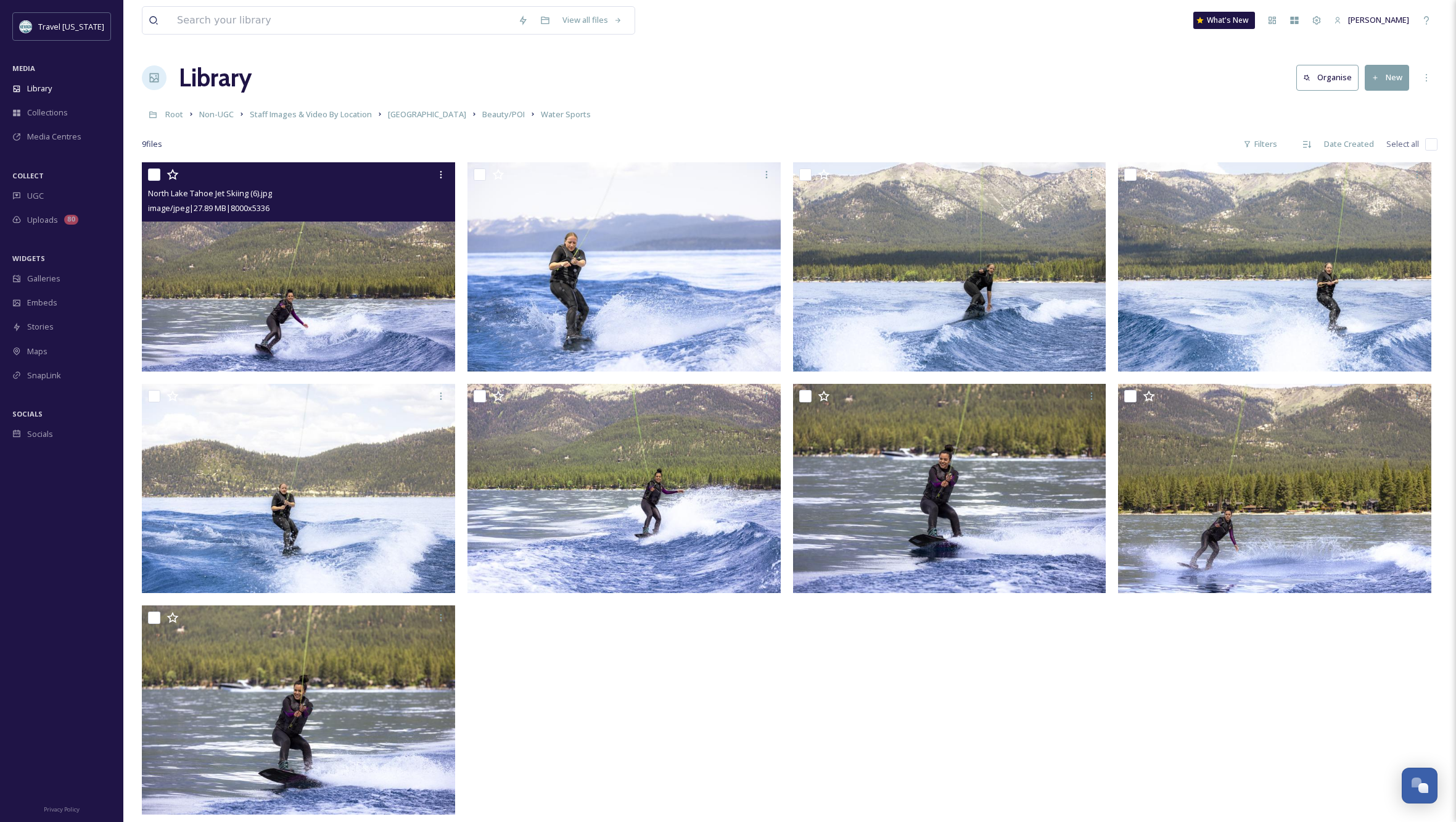
click at [289, 334] on img at bounding box center [298, 267] width 313 height 209
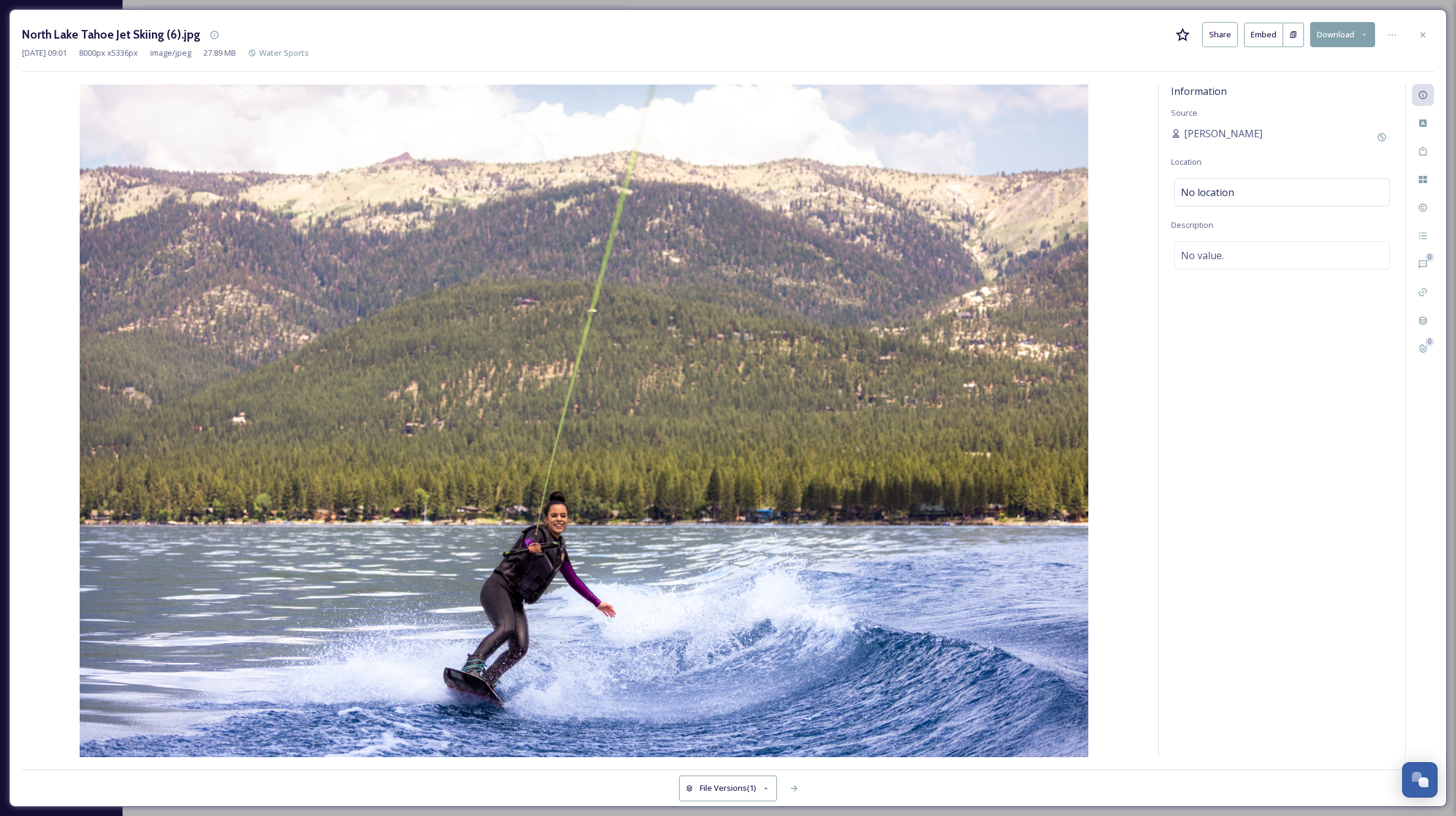
click at [1334, 36] on button "Download" at bounding box center [1342, 34] width 65 height 25
click at [1295, 90] on span "Download Large (2000 x 1334)" at bounding box center [1306, 86] width 108 height 12
click at [1424, 32] on icon at bounding box center [1422, 35] width 10 height 10
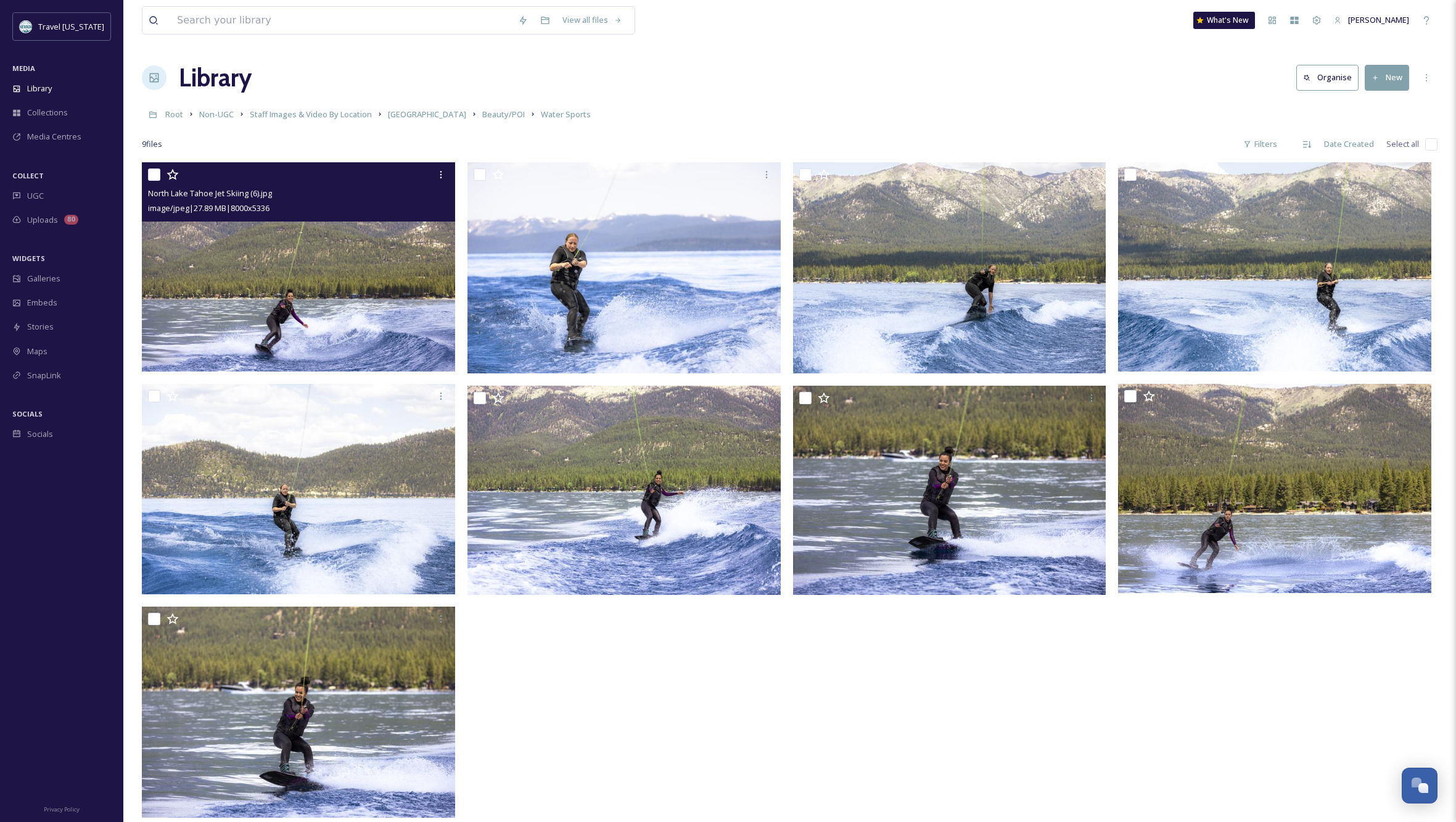
click at [789, 781] on div "North Lake Tahoe Jet Skiing (6).jpg image/jpeg | 27.89 MB | 8000 x 5336" at bounding box center [790, 493] width 1296 height 661
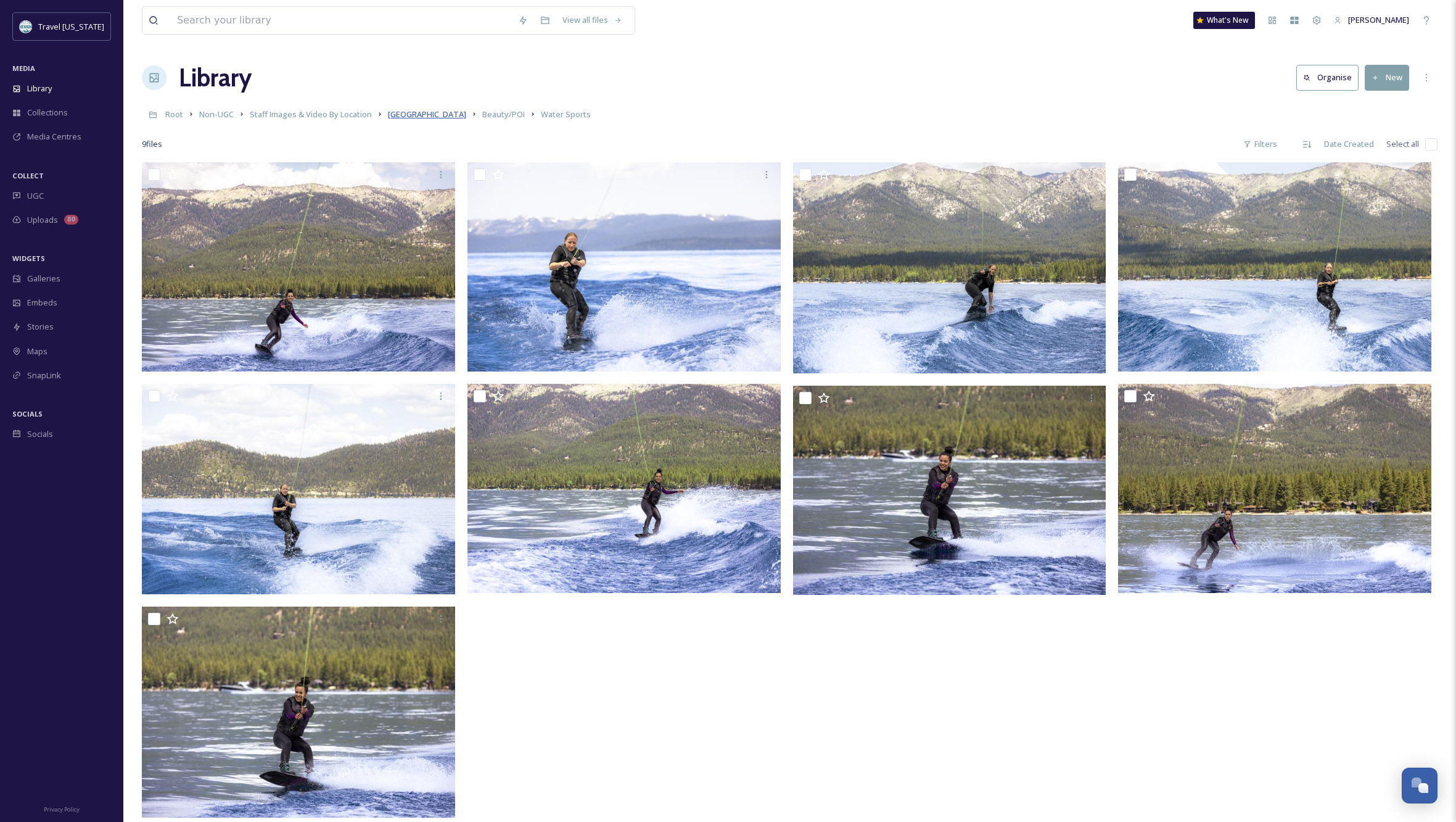
click at [408, 112] on span "[GEOGRAPHIC_DATA]" at bounding box center [427, 114] width 78 height 11
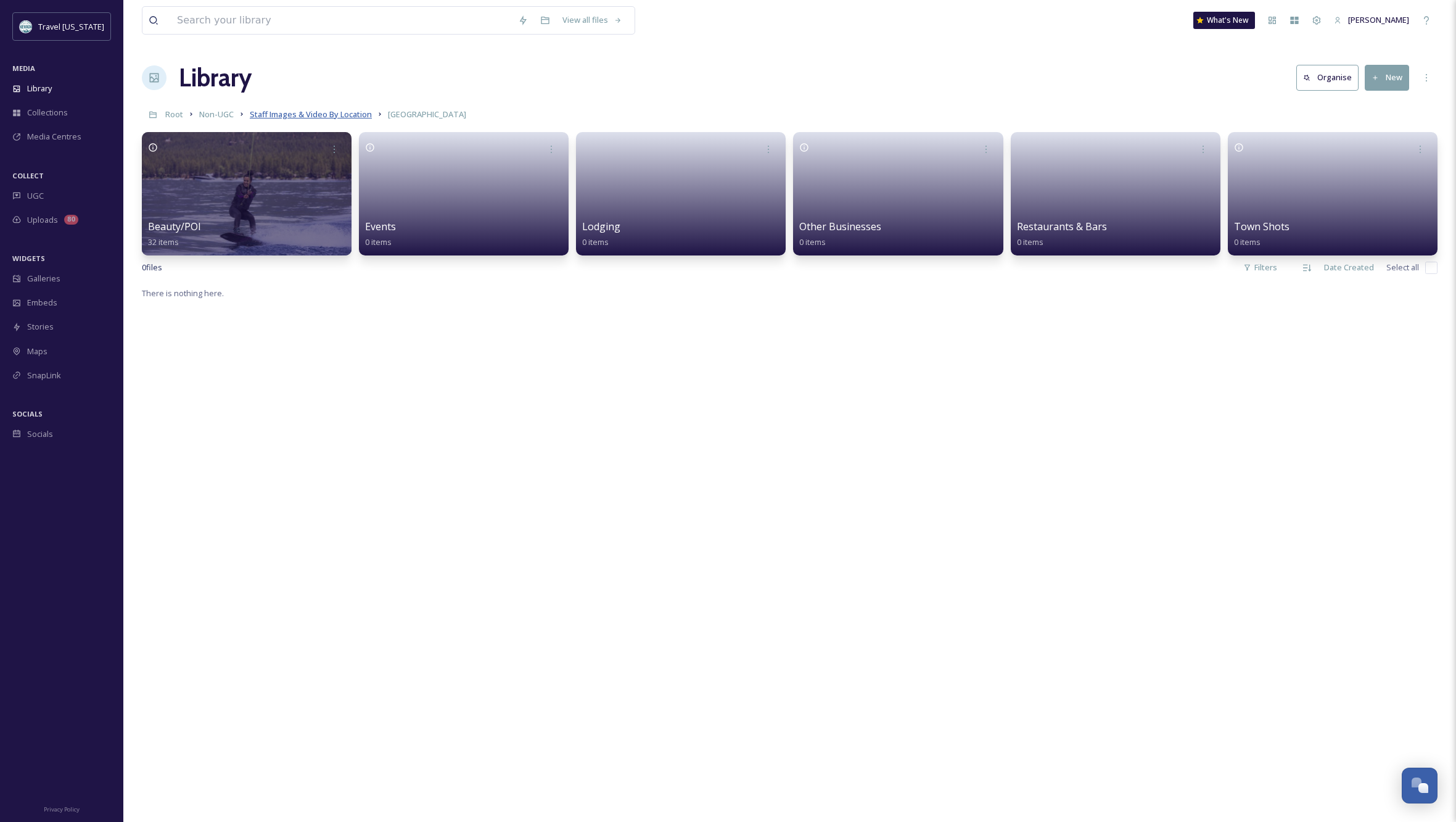
click at [334, 115] on span "Staff Images & Video By Location" at bounding box center [311, 114] width 122 height 11
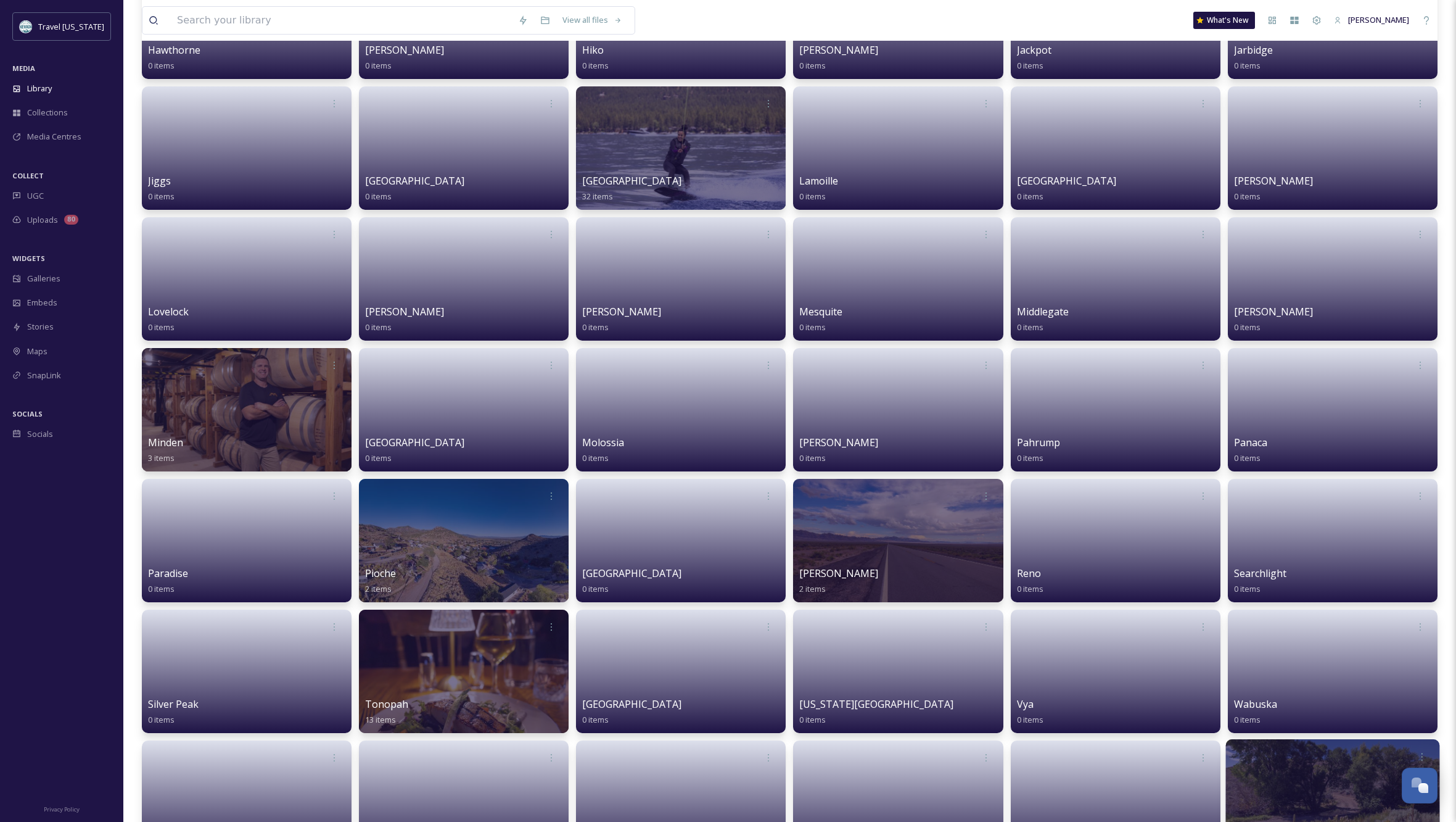
scroll to position [814, 0]
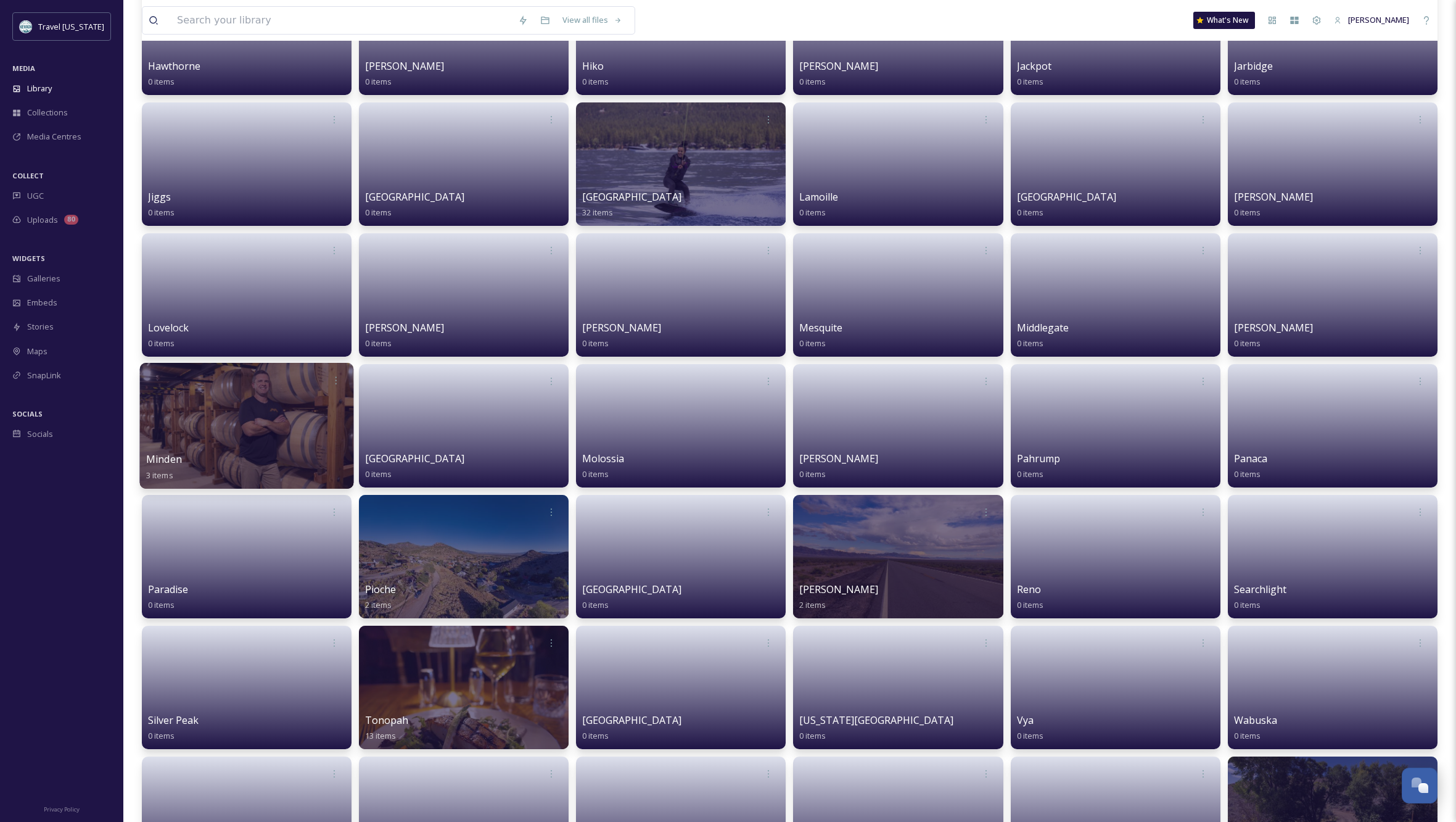
click at [239, 430] on div at bounding box center [247, 426] width 214 height 126
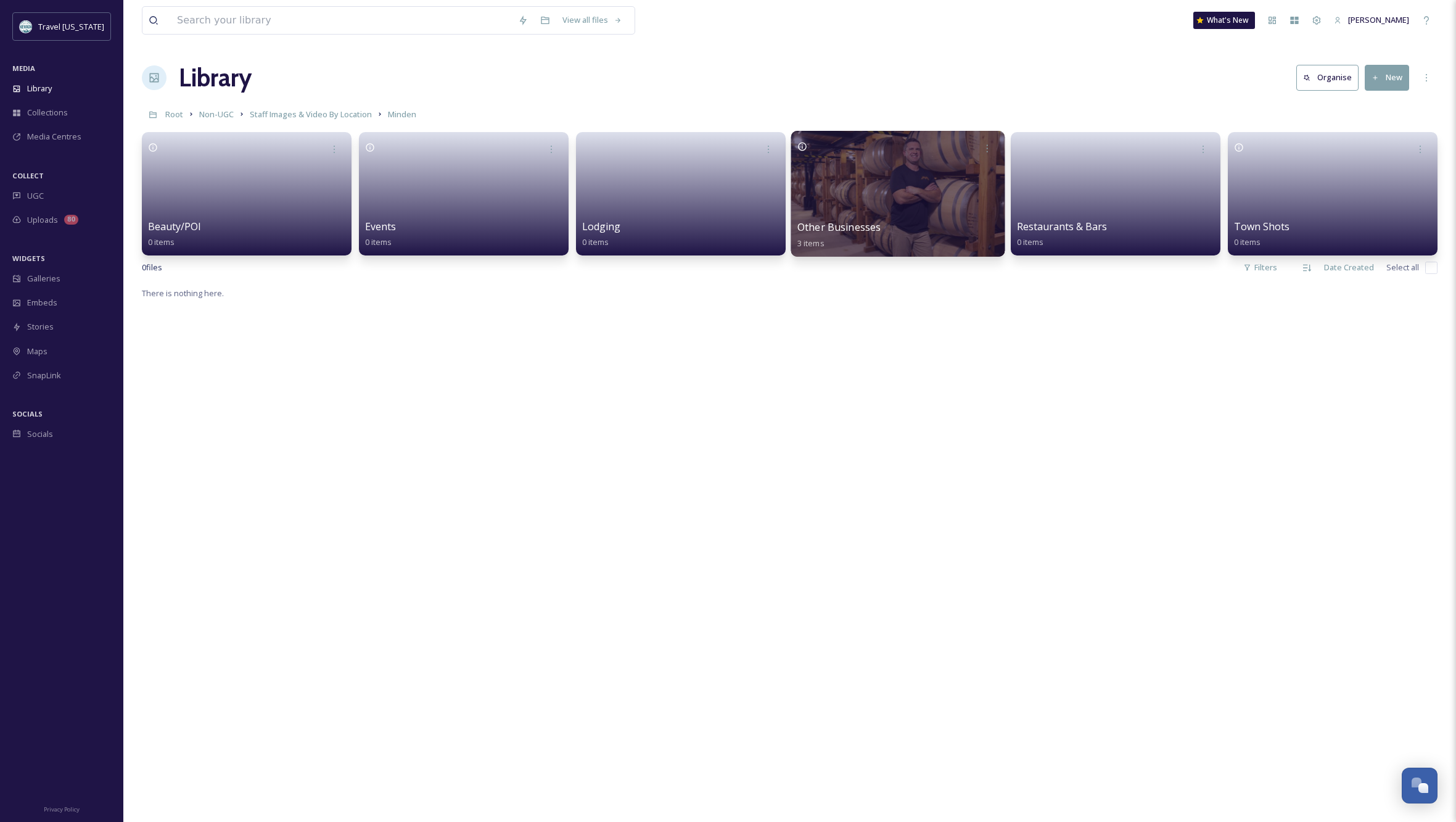
click at [920, 192] on div at bounding box center [898, 193] width 214 height 126
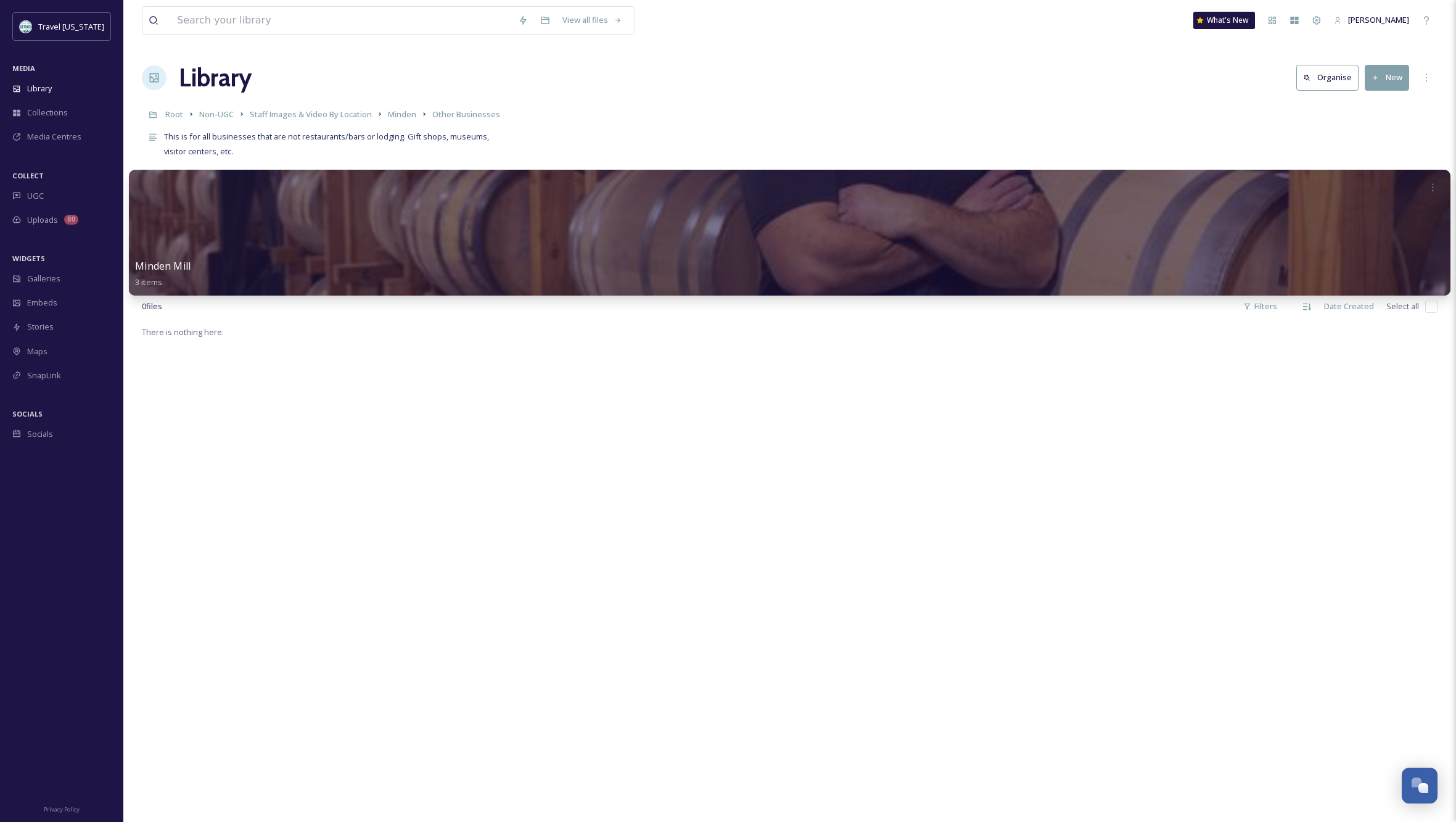
click at [686, 261] on div "Minden Mill 3 items" at bounding box center [790, 274] width 1310 height 31
click at [654, 262] on div "Minden Mill 3 items" at bounding box center [790, 274] width 1310 height 31
click at [703, 182] on div at bounding box center [790, 187] width 1310 height 23
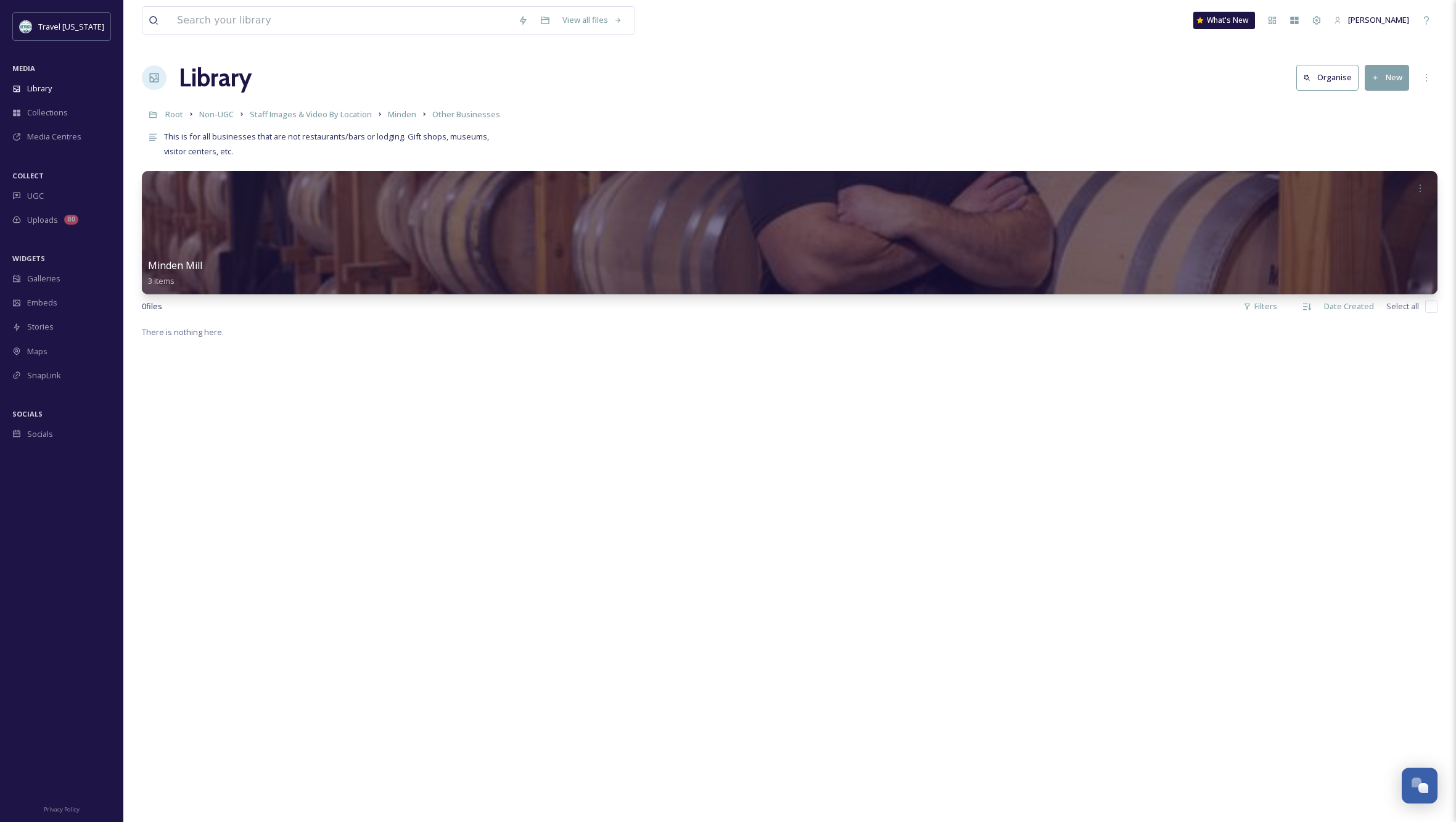
drag, startPoint x: 499, startPoint y: 425, endPoint x: 468, endPoint y: 425, distance: 31.0
click at [499, 425] on div "There is nothing here." at bounding box center [790, 735] width 1296 height 822
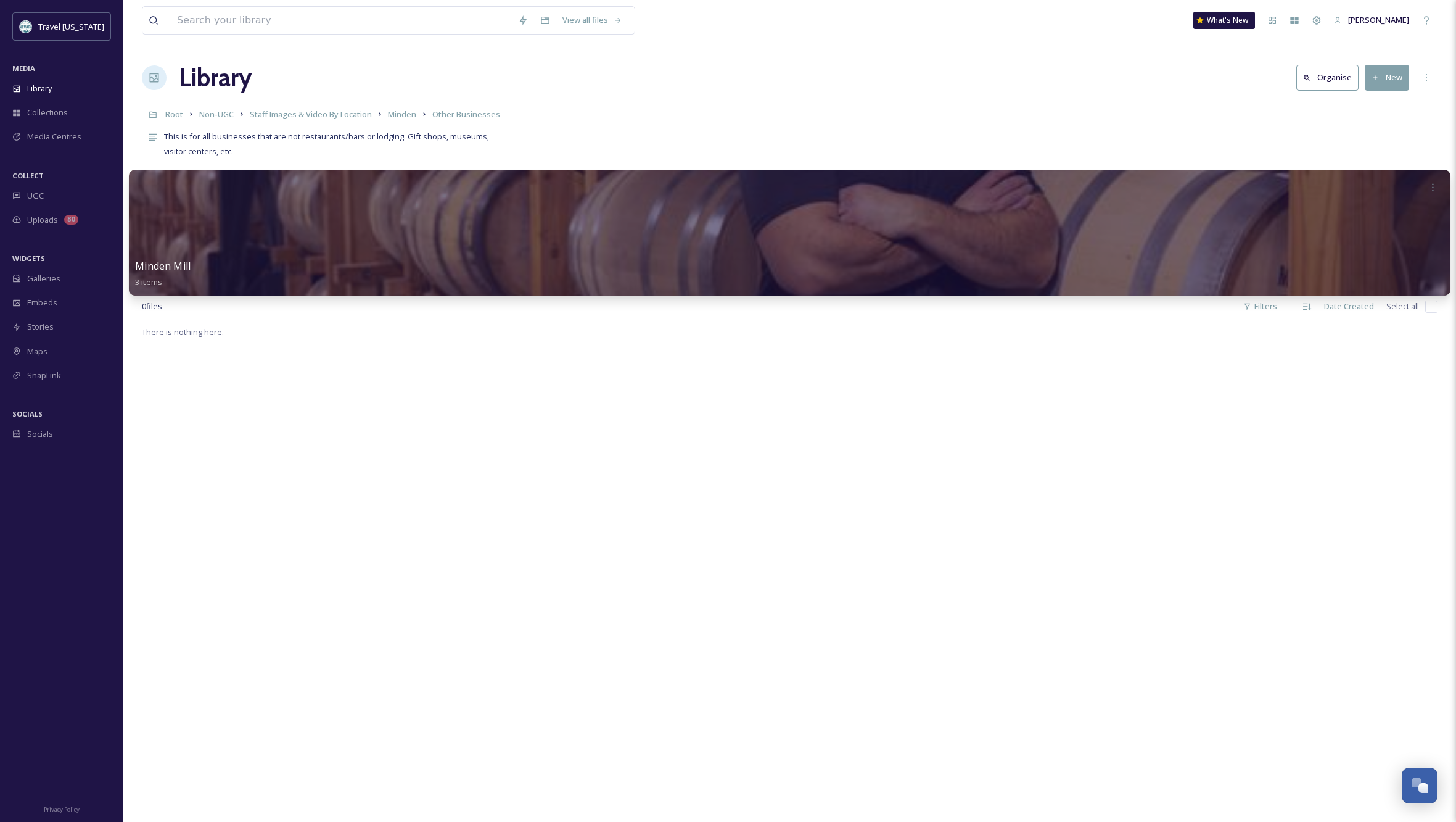
click at [170, 269] on span "Minden Mill" at bounding box center [163, 266] width 56 height 14
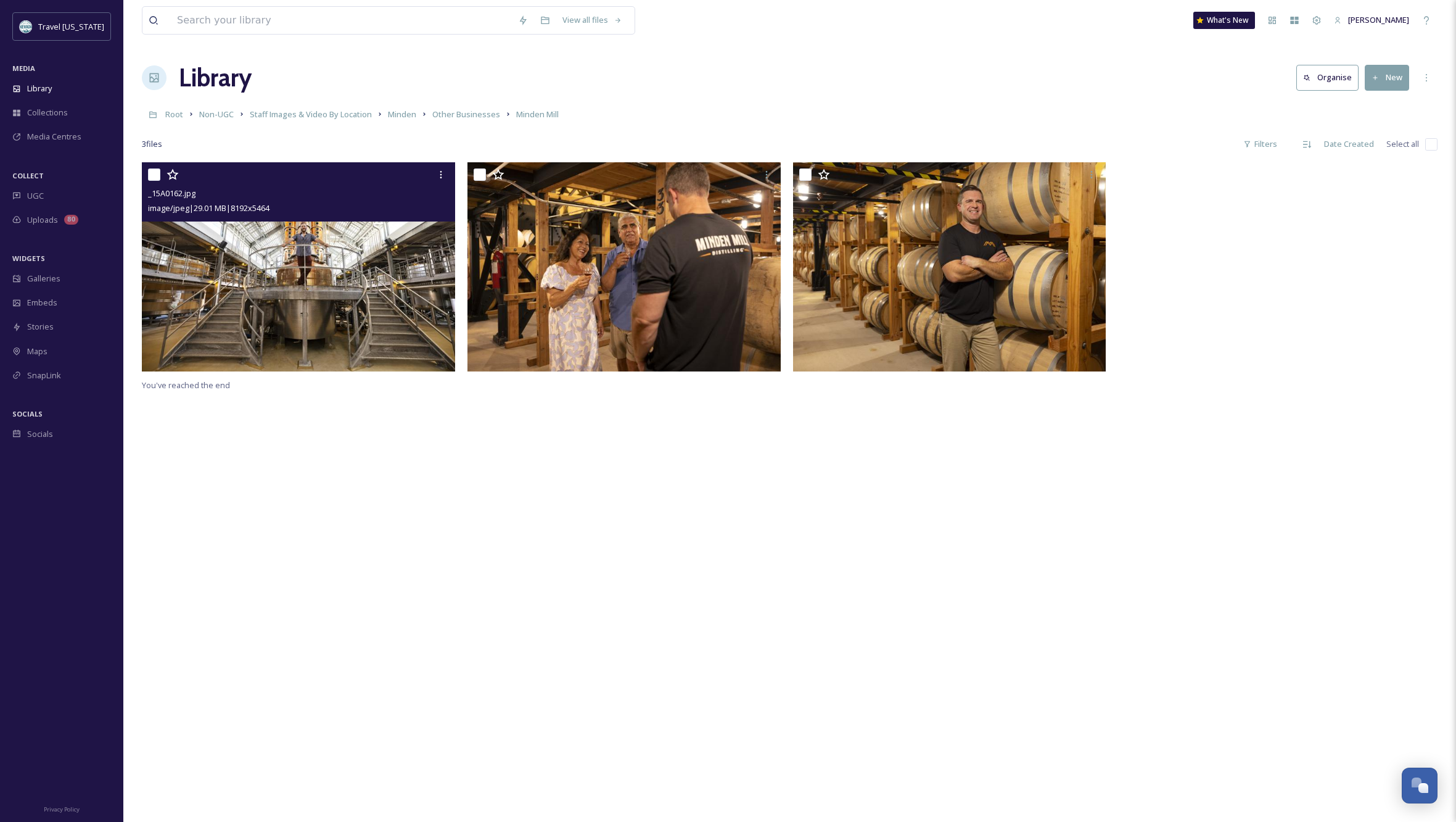
click at [318, 295] on img at bounding box center [298, 267] width 313 height 209
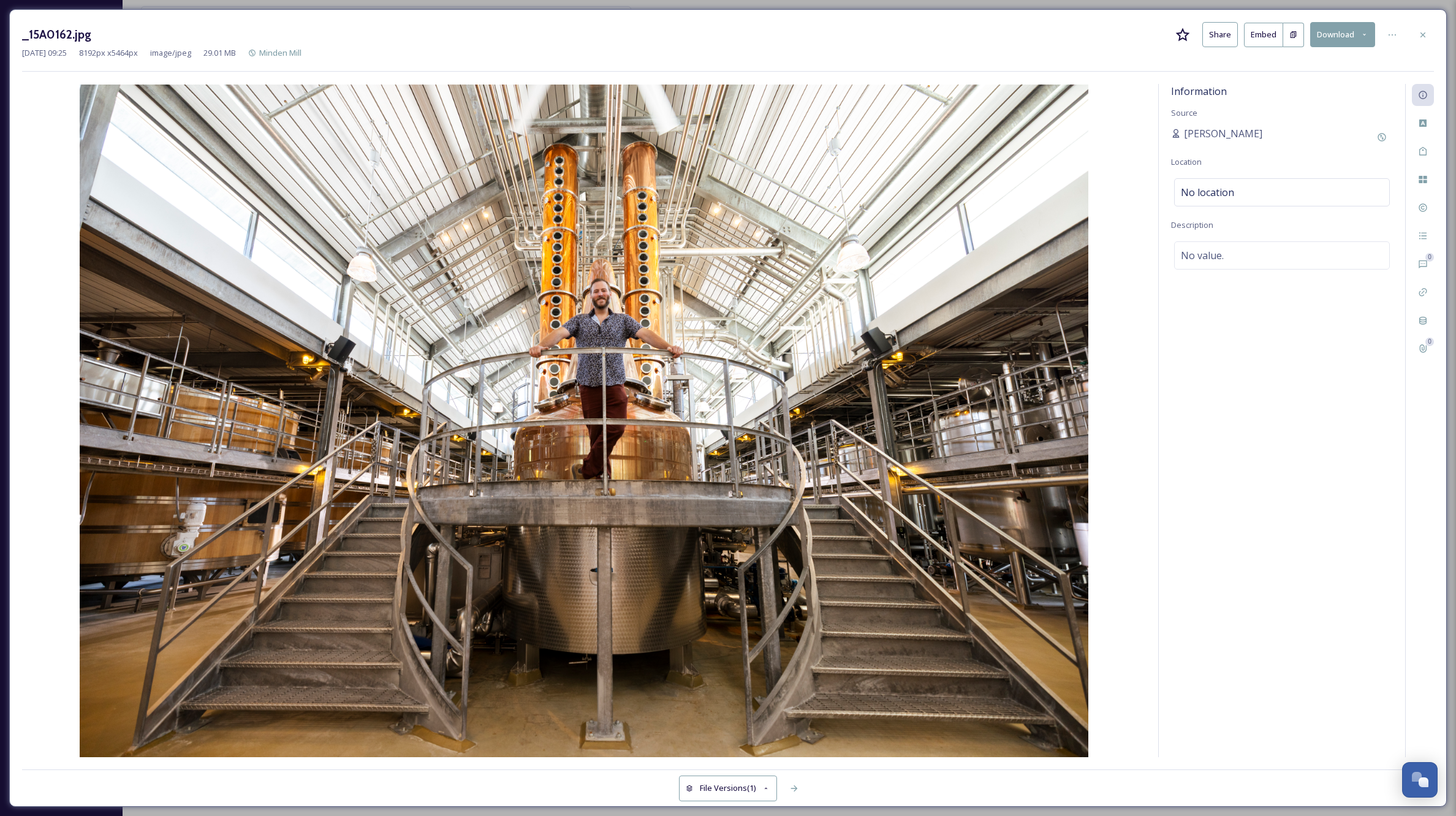
click at [1340, 34] on button "Download" at bounding box center [1342, 34] width 65 height 25
click at [1341, 86] on span "Download Large (2000 x 1334)" at bounding box center [1306, 86] width 108 height 12
click at [1425, 34] on icon at bounding box center [1422, 35] width 10 height 10
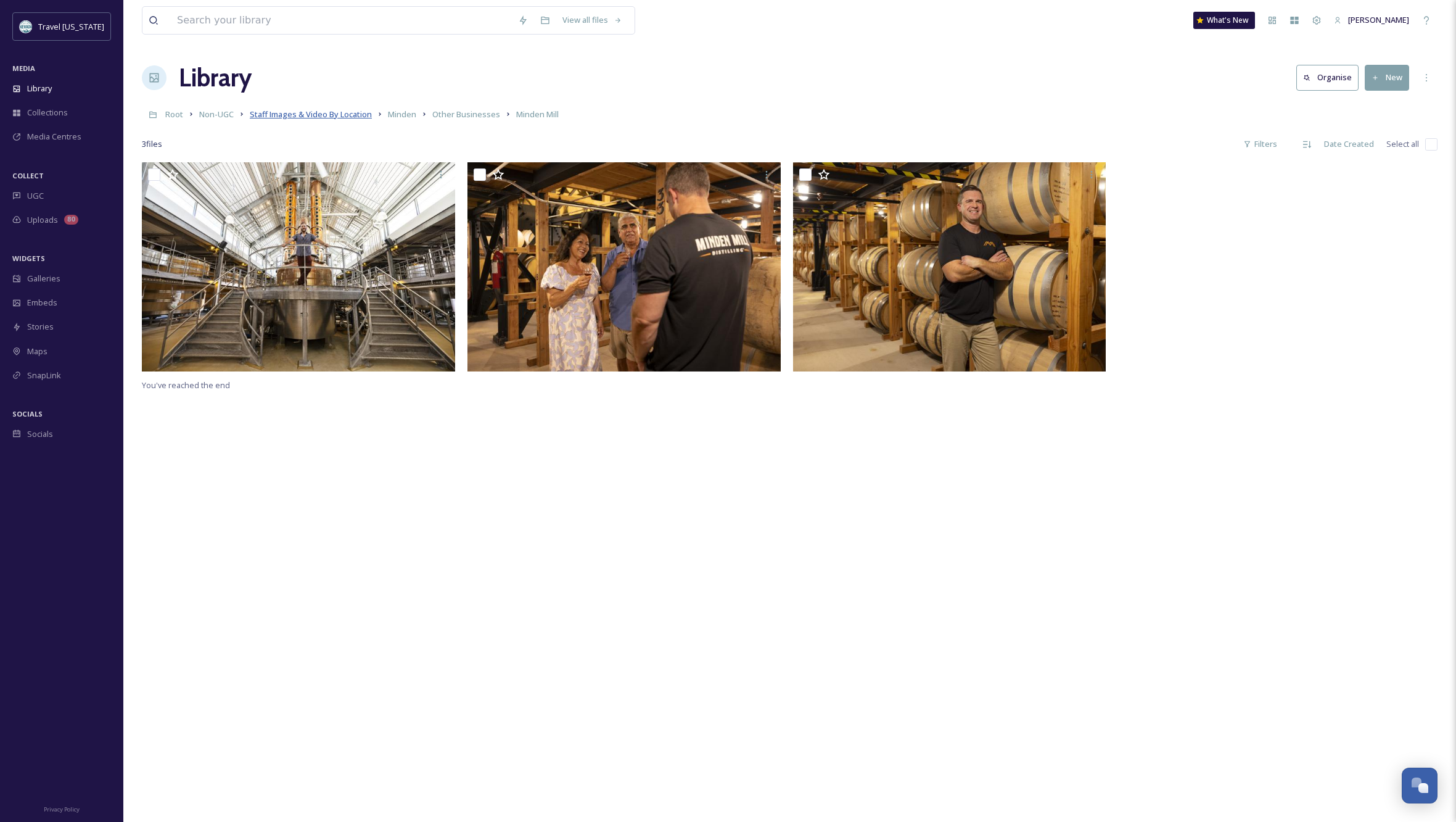
click at [334, 118] on span "Staff Images & Video By Location" at bounding box center [311, 114] width 122 height 11
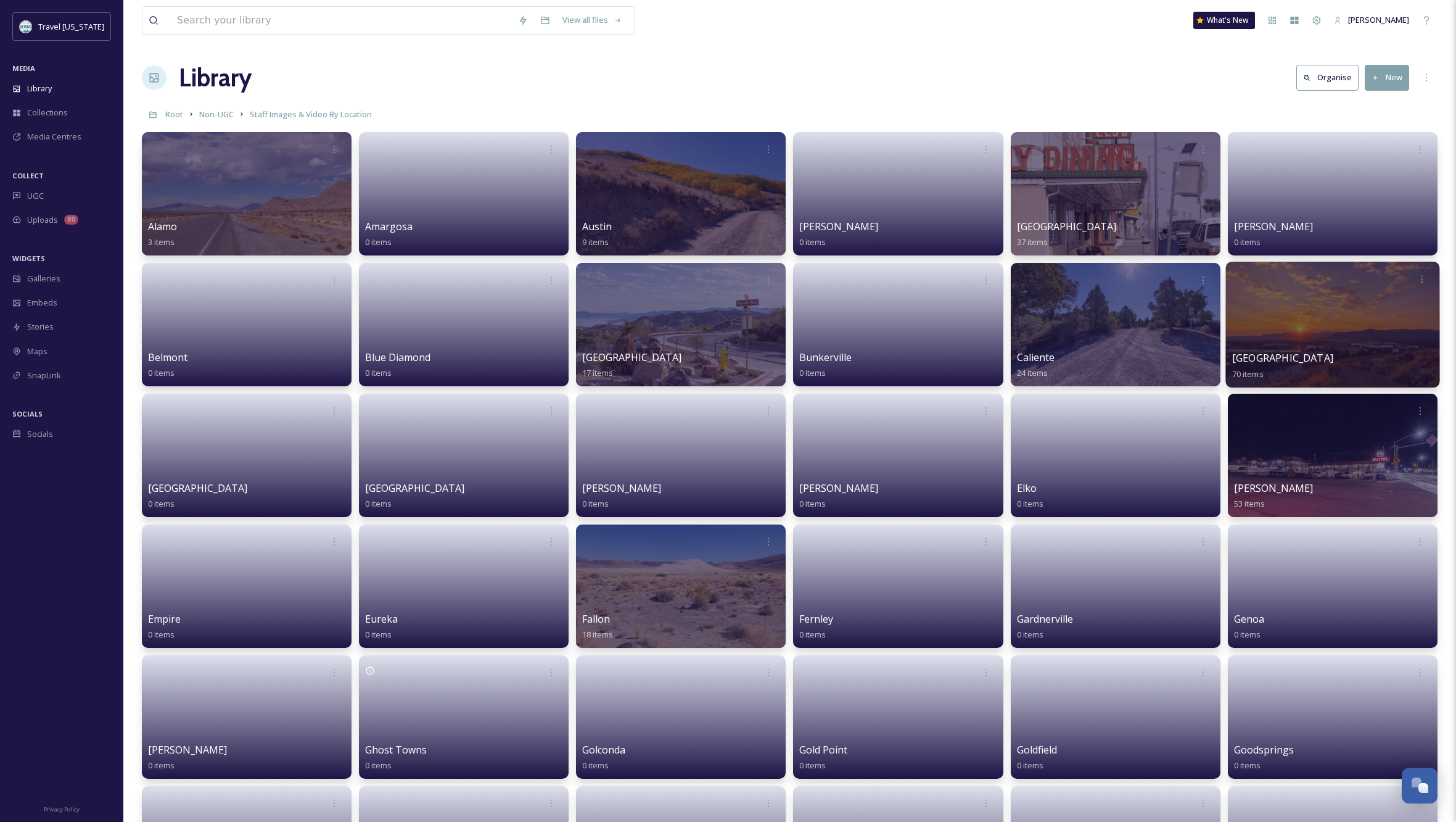
click at [1341, 333] on div at bounding box center [1333, 324] width 214 height 126
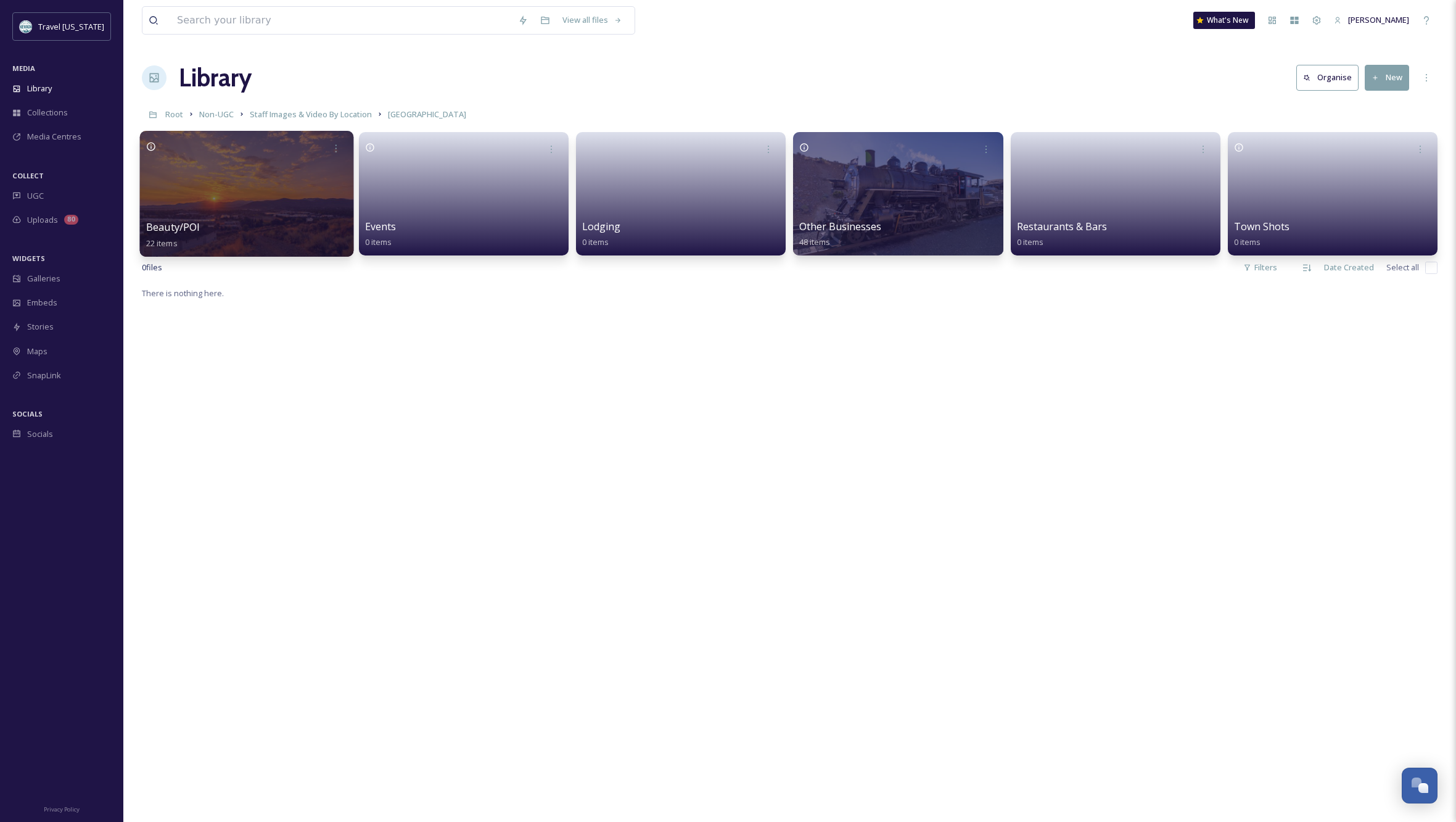
click at [258, 200] on div at bounding box center [247, 193] width 214 height 126
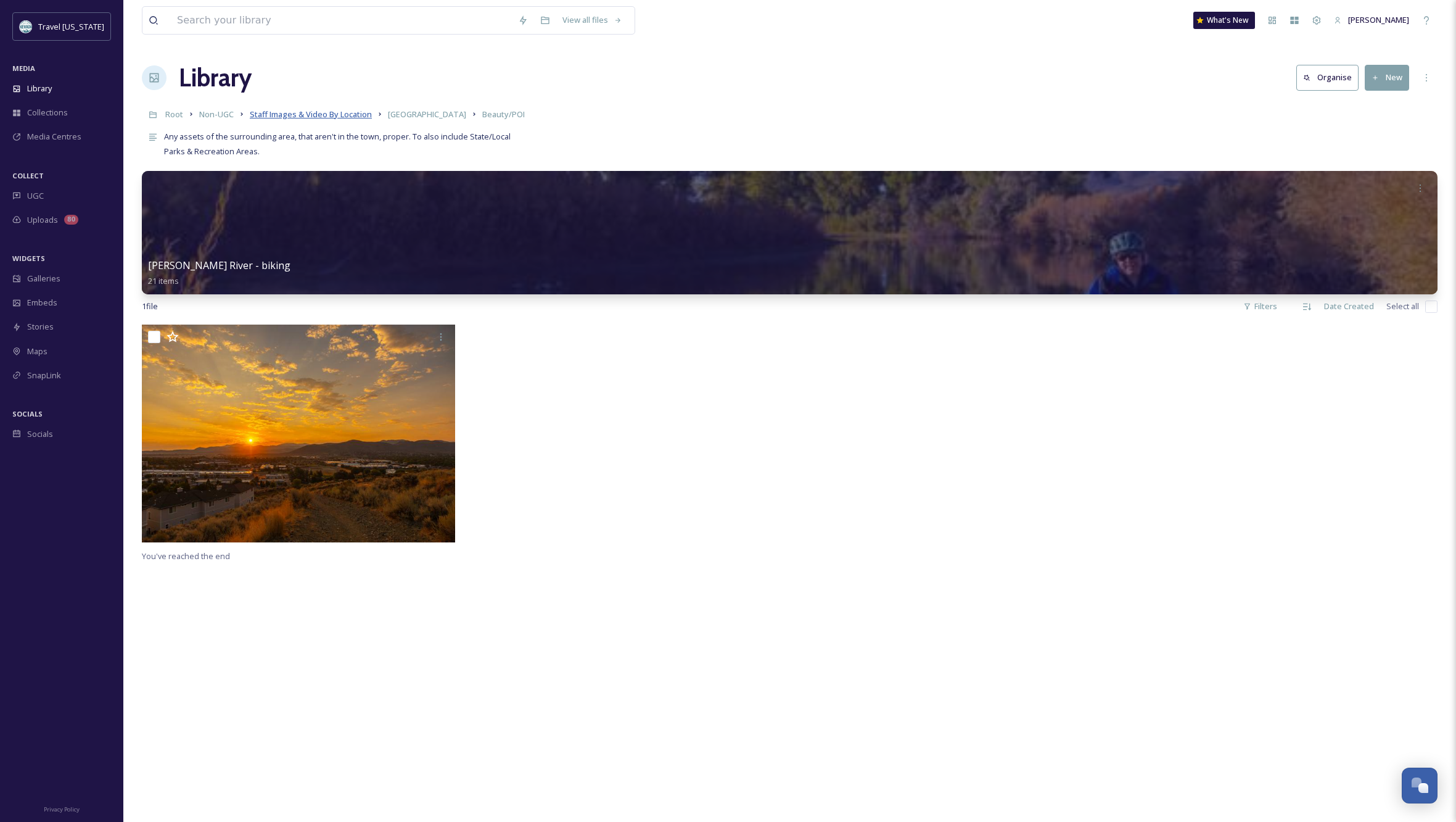
click at [357, 116] on span "Staff Images & Video By Location" at bounding box center [311, 114] width 122 height 11
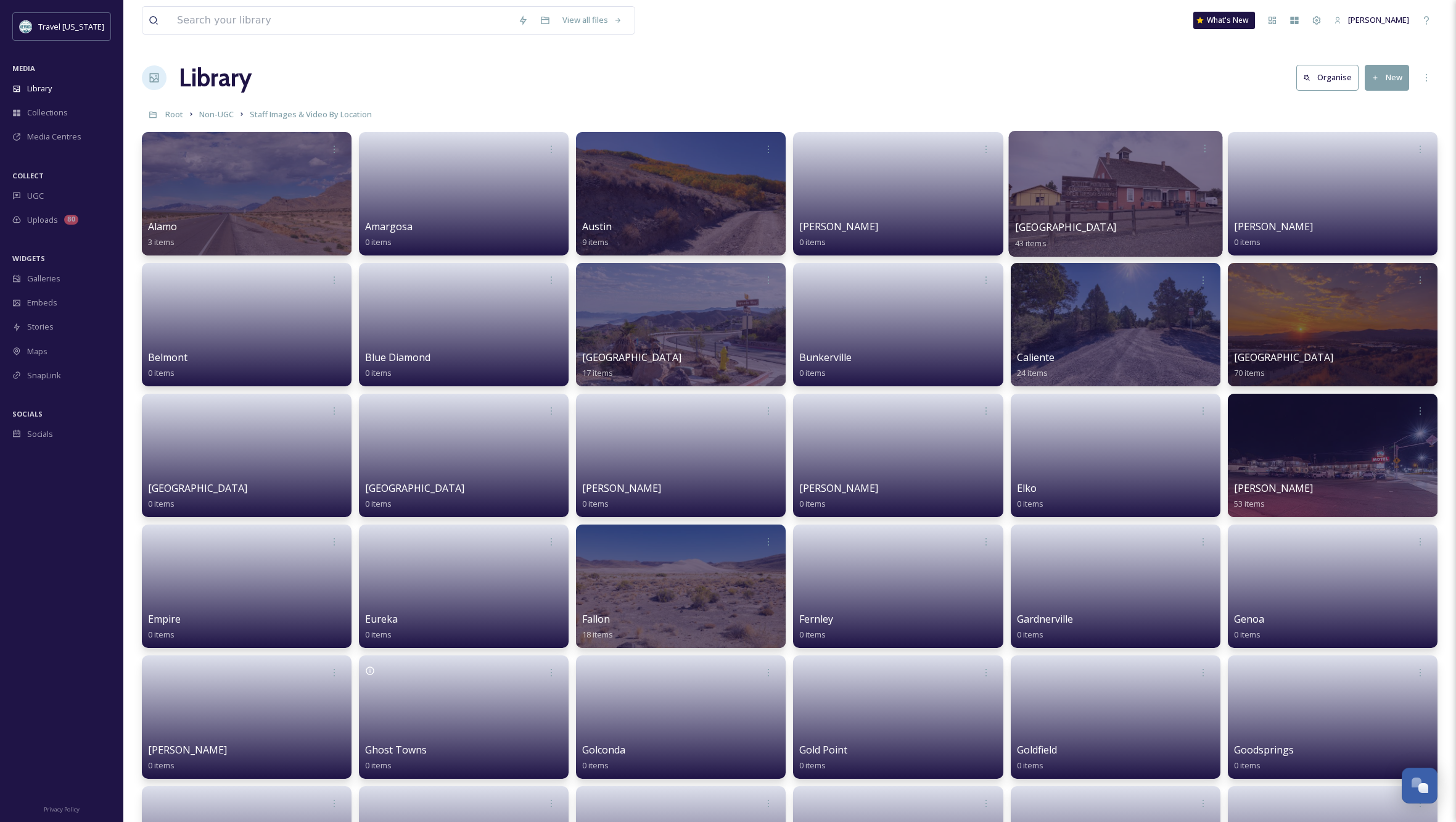
click at [1110, 204] on div at bounding box center [1116, 193] width 214 height 126
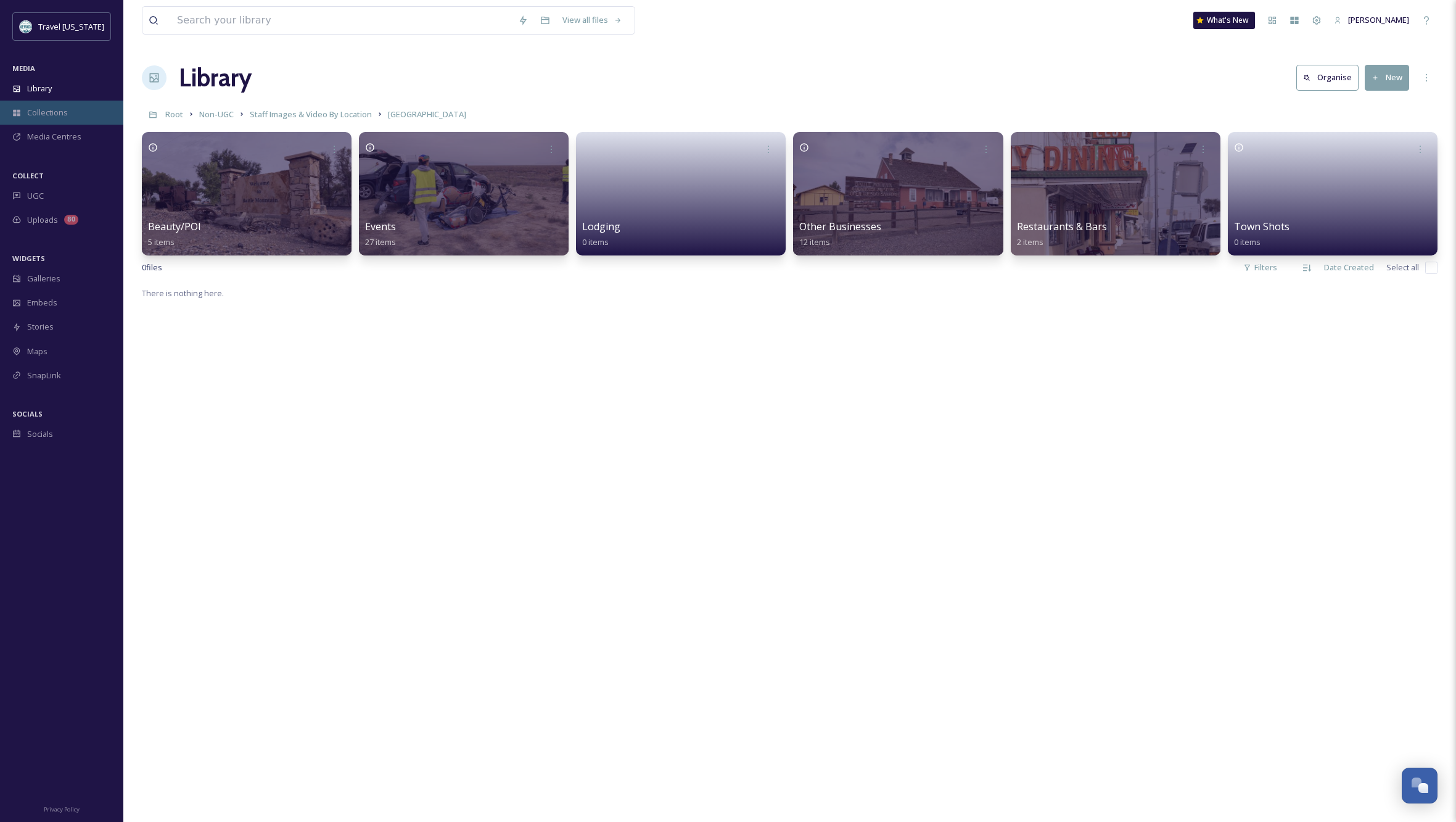
scroll to position [0, 2]
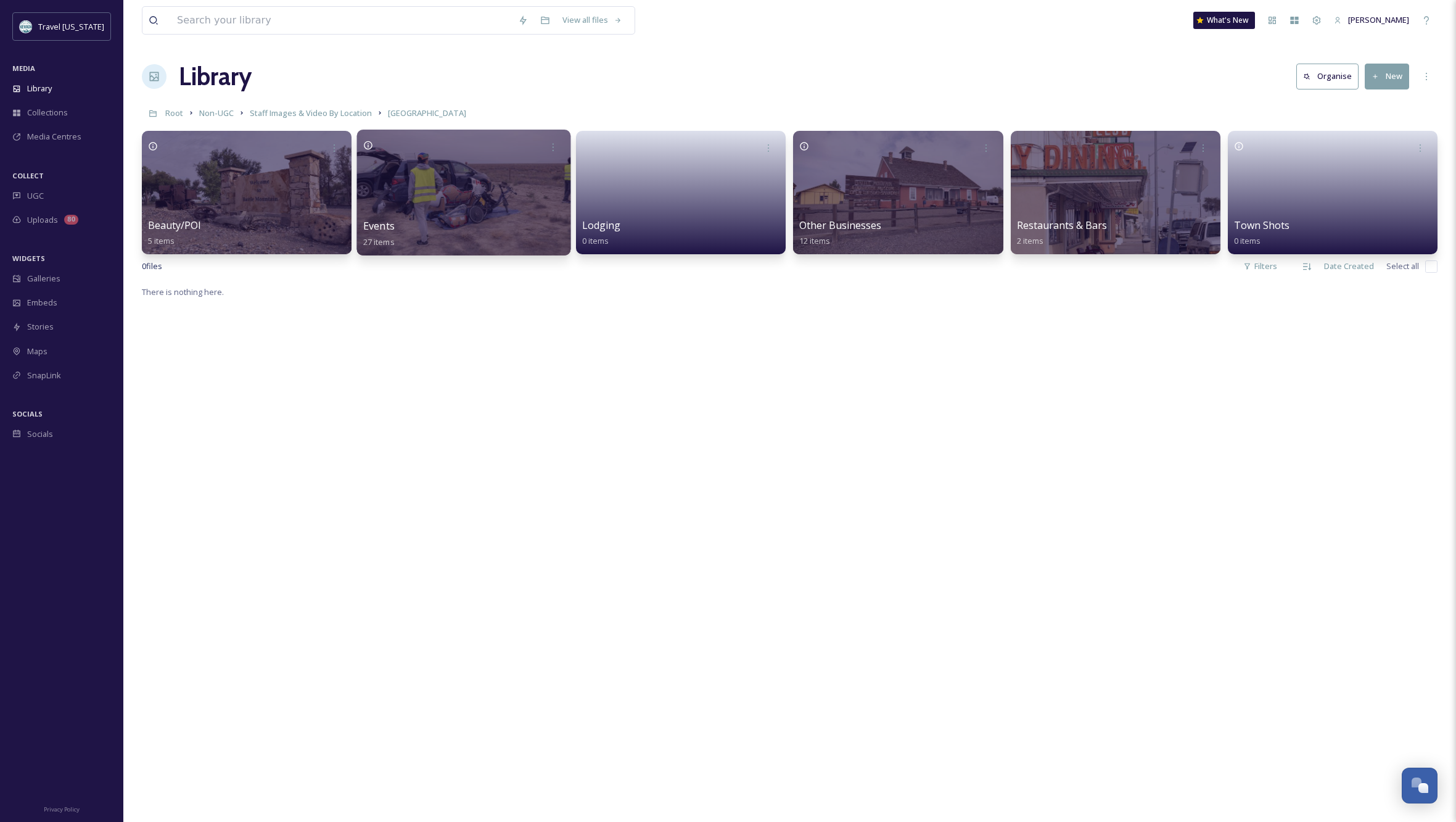
click at [460, 198] on div at bounding box center [464, 192] width 214 height 126
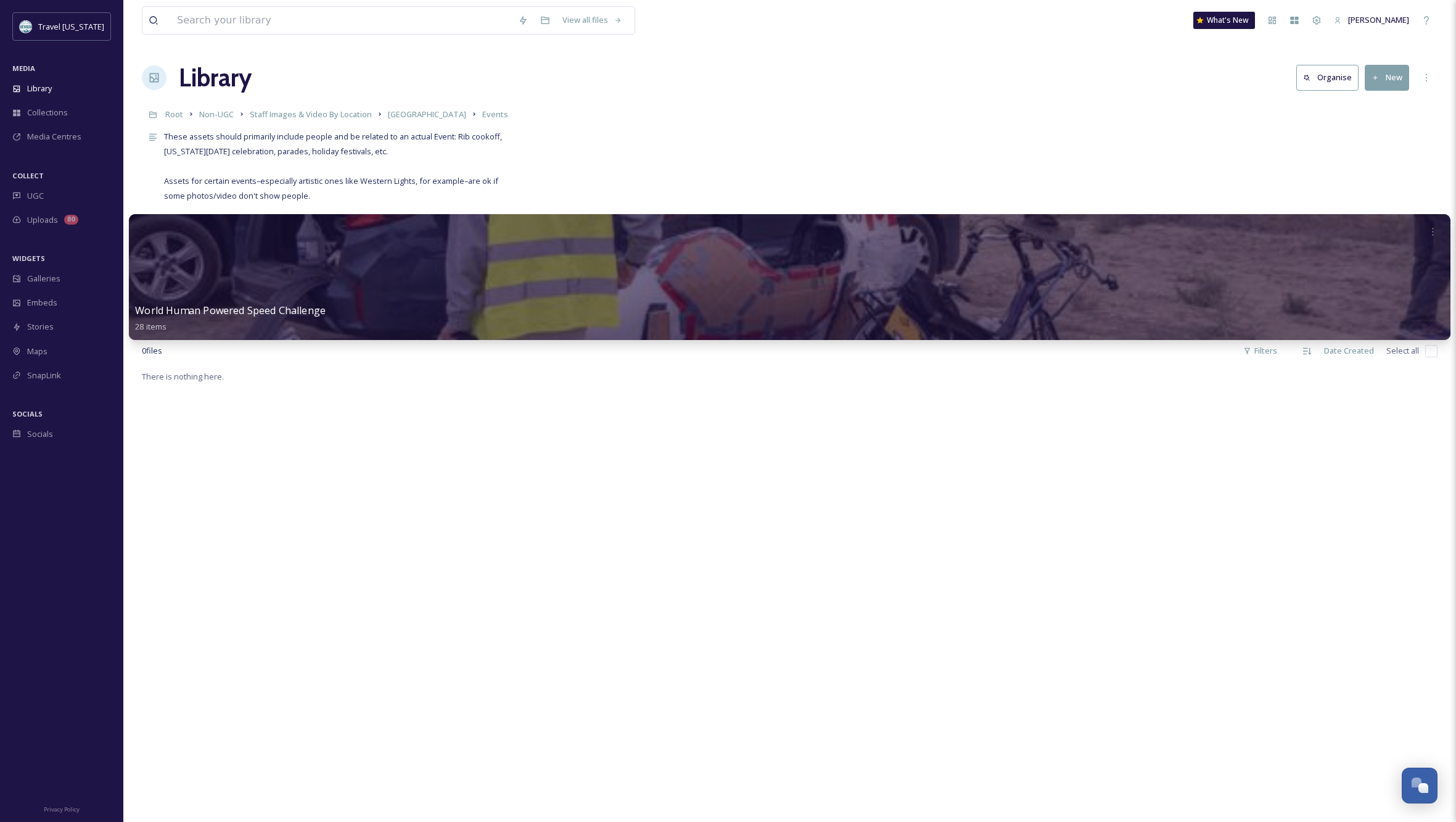
click at [497, 281] on div at bounding box center [790, 277] width 1322 height 126
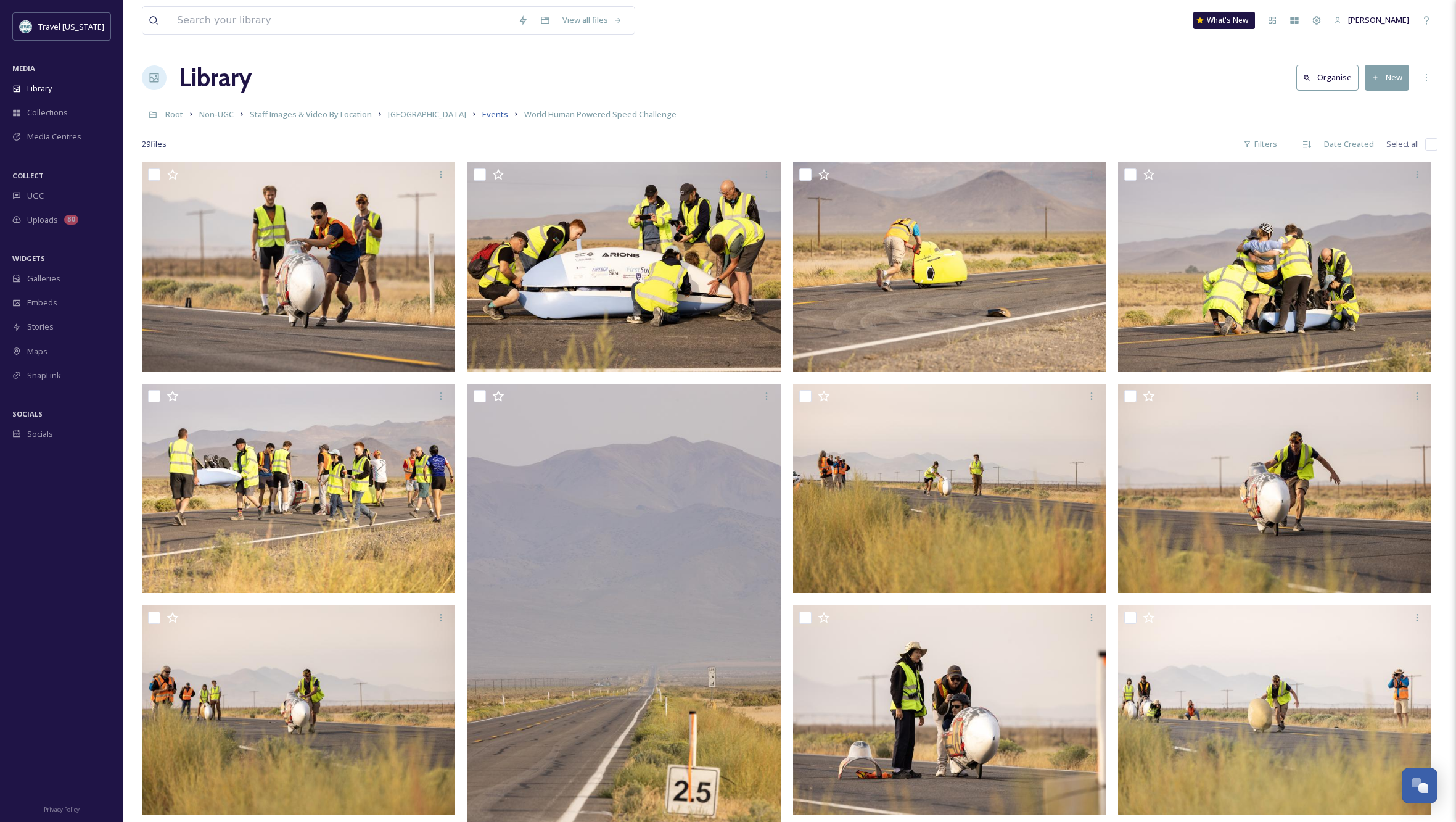
click at [482, 116] on span "Events" at bounding box center [495, 114] width 26 height 11
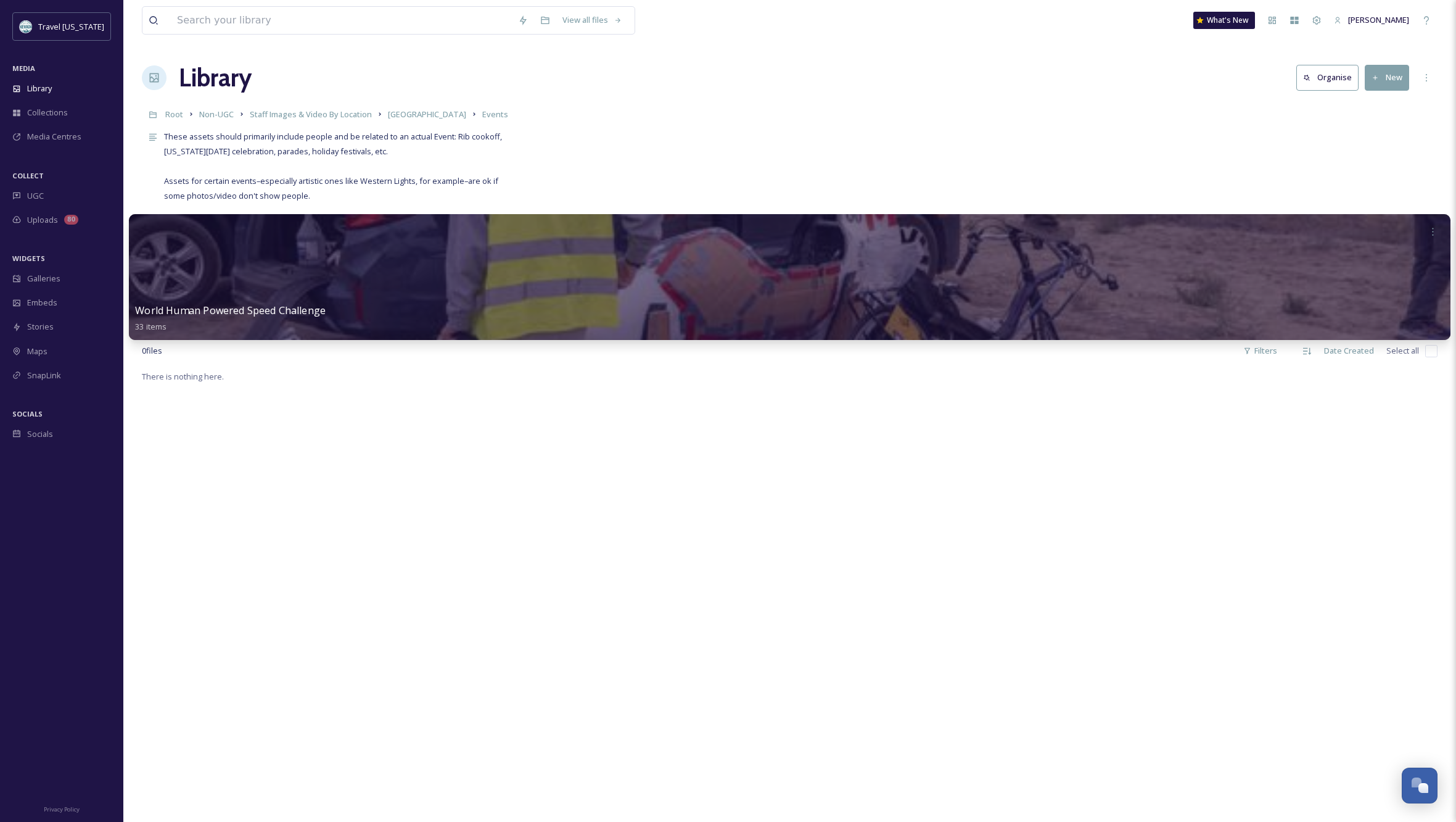
click at [252, 289] on div at bounding box center [790, 277] width 1322 height 126
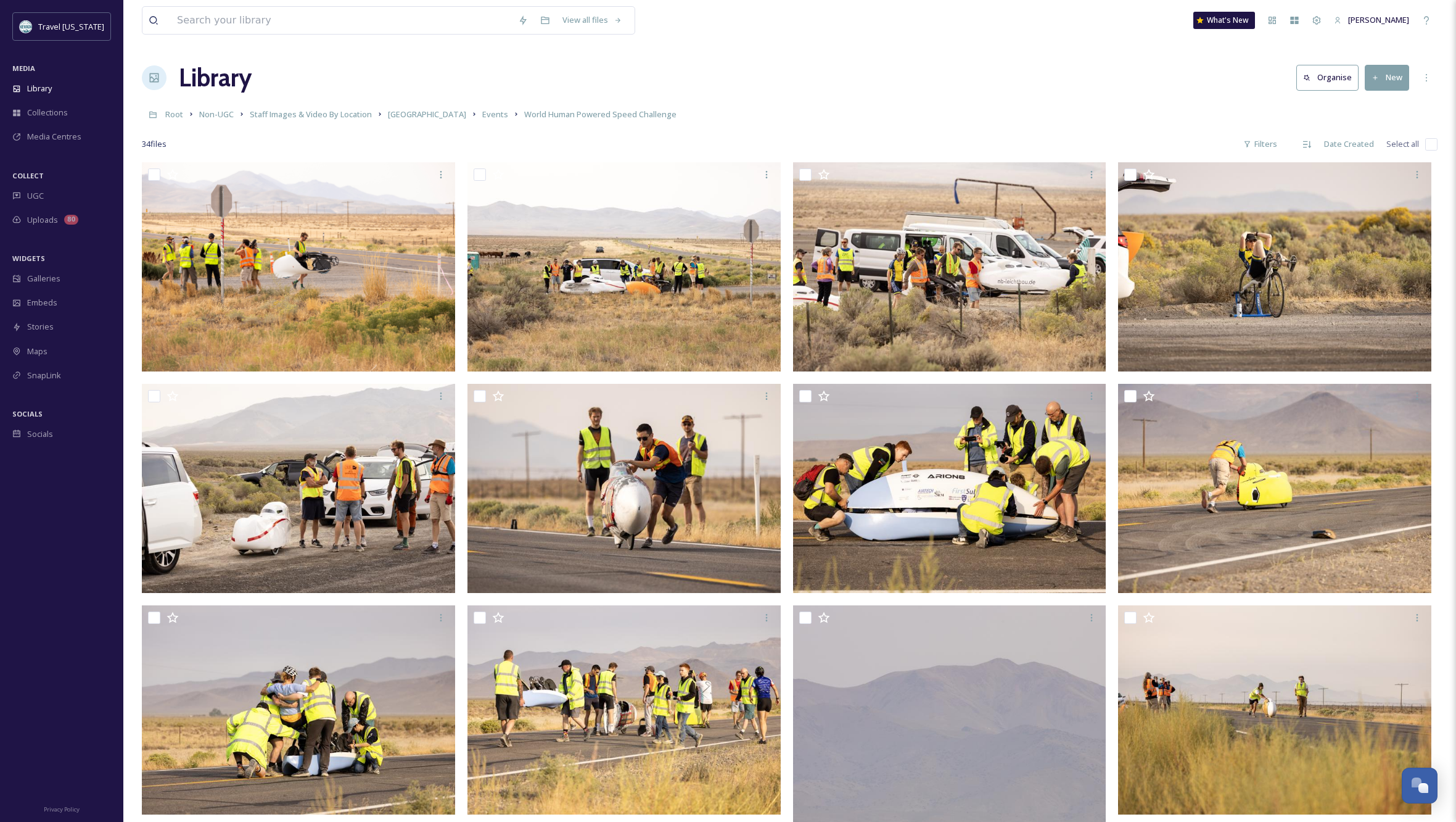
scroll to position [1, 0]
